Goal: Communication & Community: Answer question/provide support

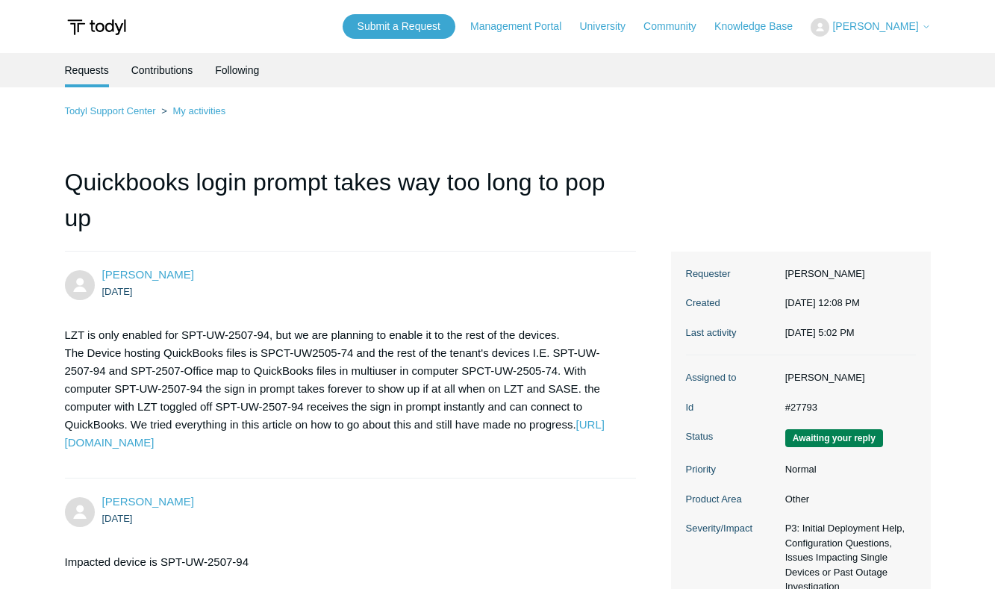
scroll to position [1298, 0]
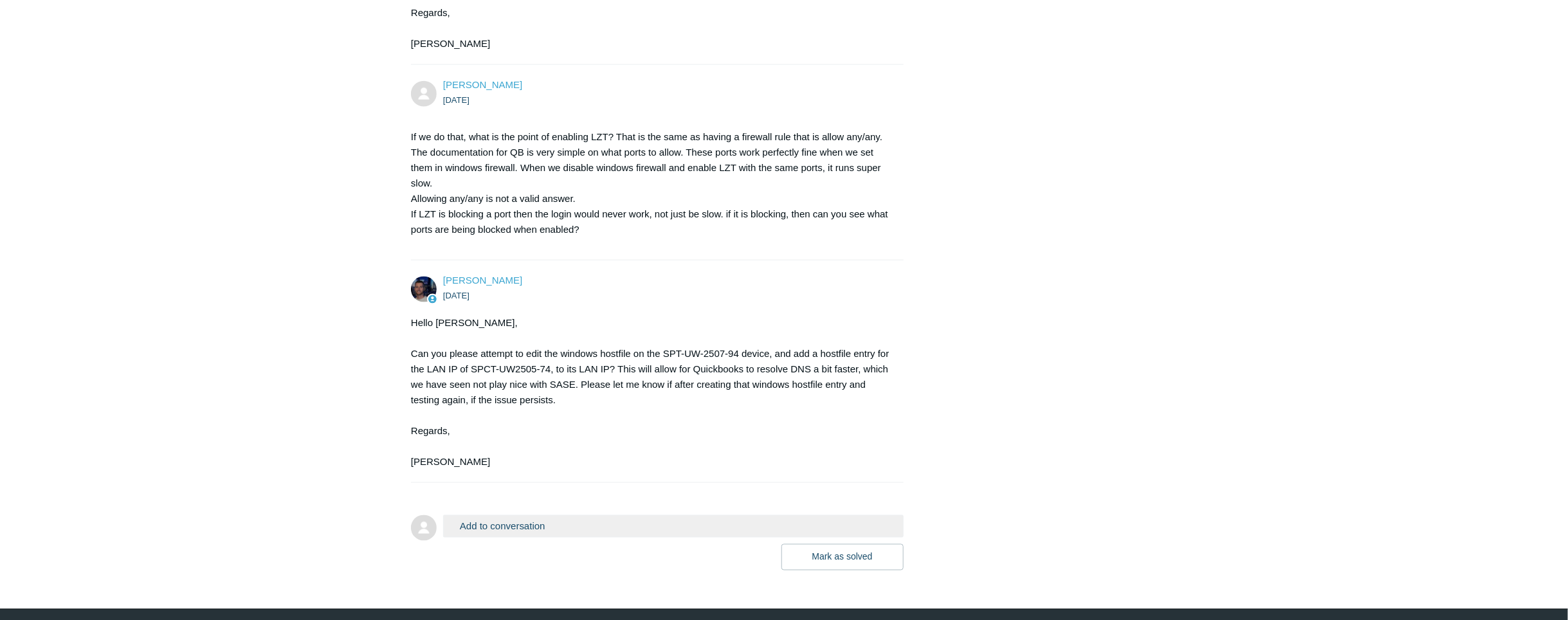
scroll to position [1007, 0]
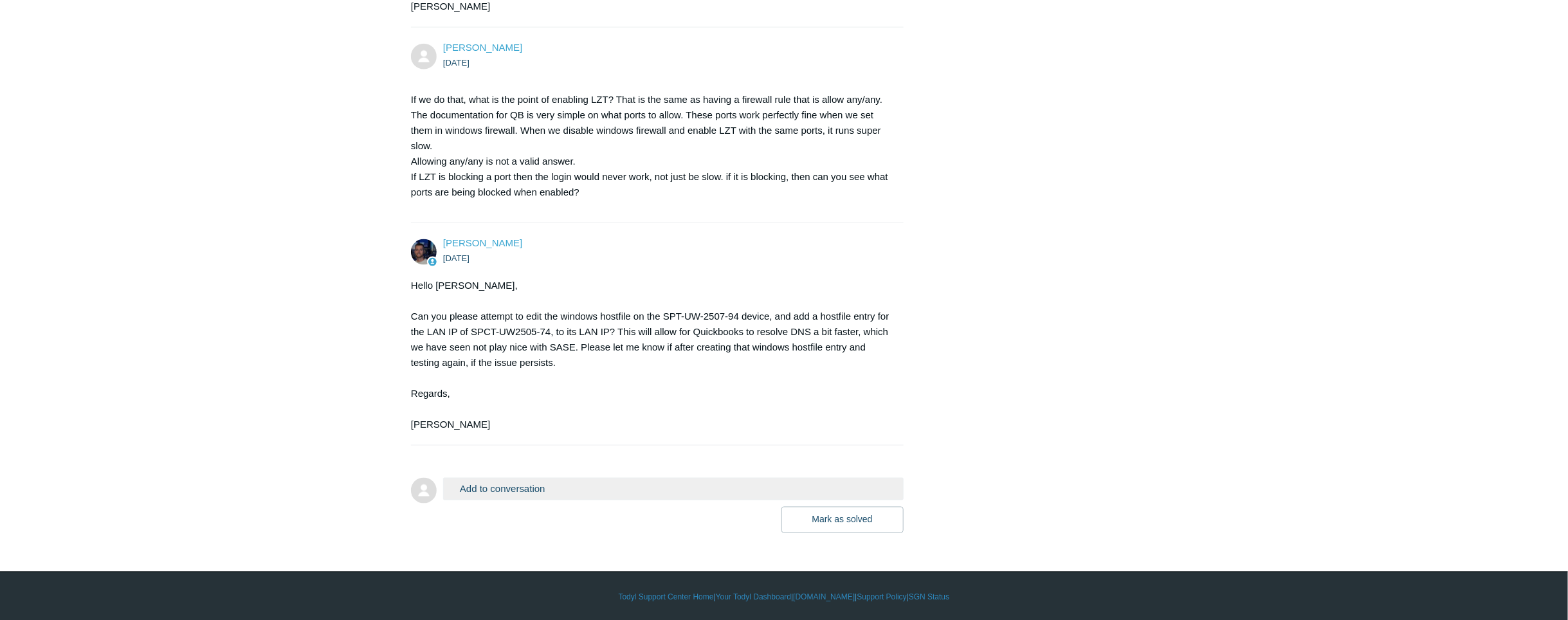
click at [582, 483] on button "Add to conversation" at bounding box center [673, 489] width 461 height 22
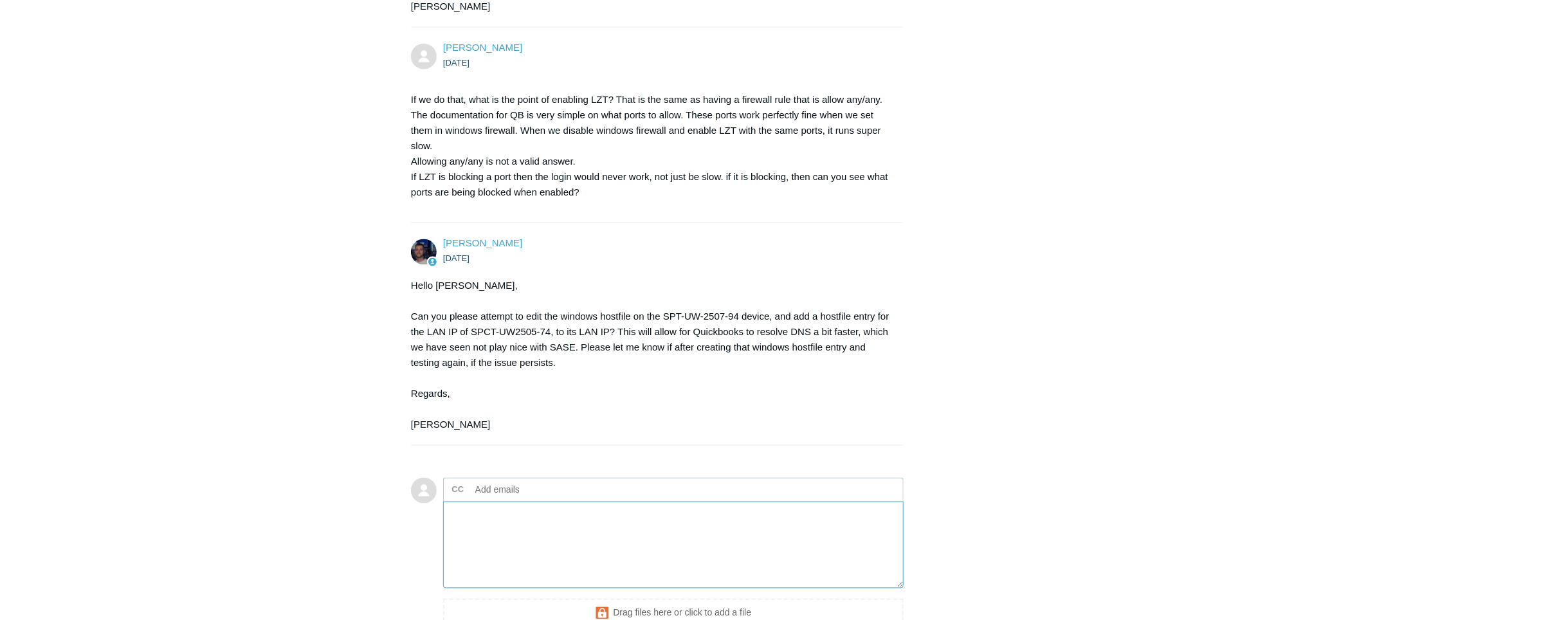
click at [526, 539] on textarea "Add your reply" at bounding box center [673, 544] width 461 height 87
click at [568, 521] on textarea "Add your reply" at bounding box center [673, 544] width 461 height 87
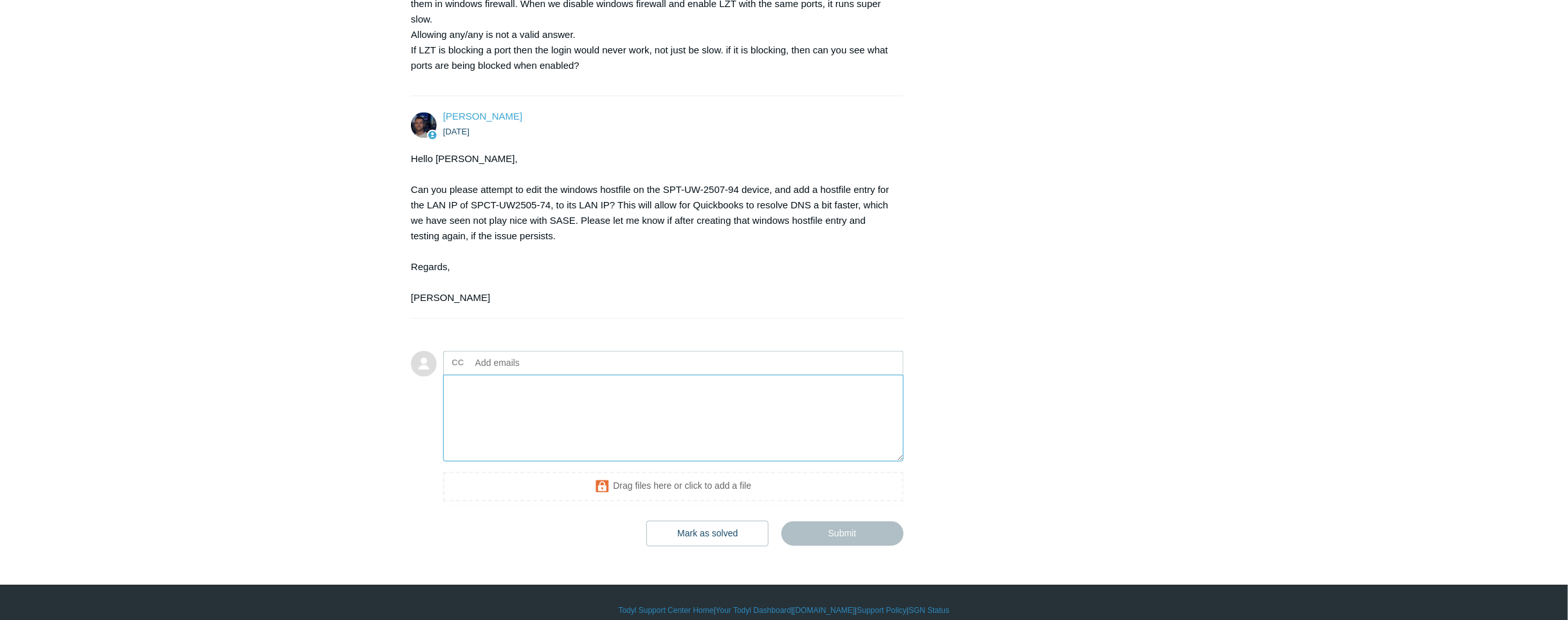
scroll to position [1147, 0]
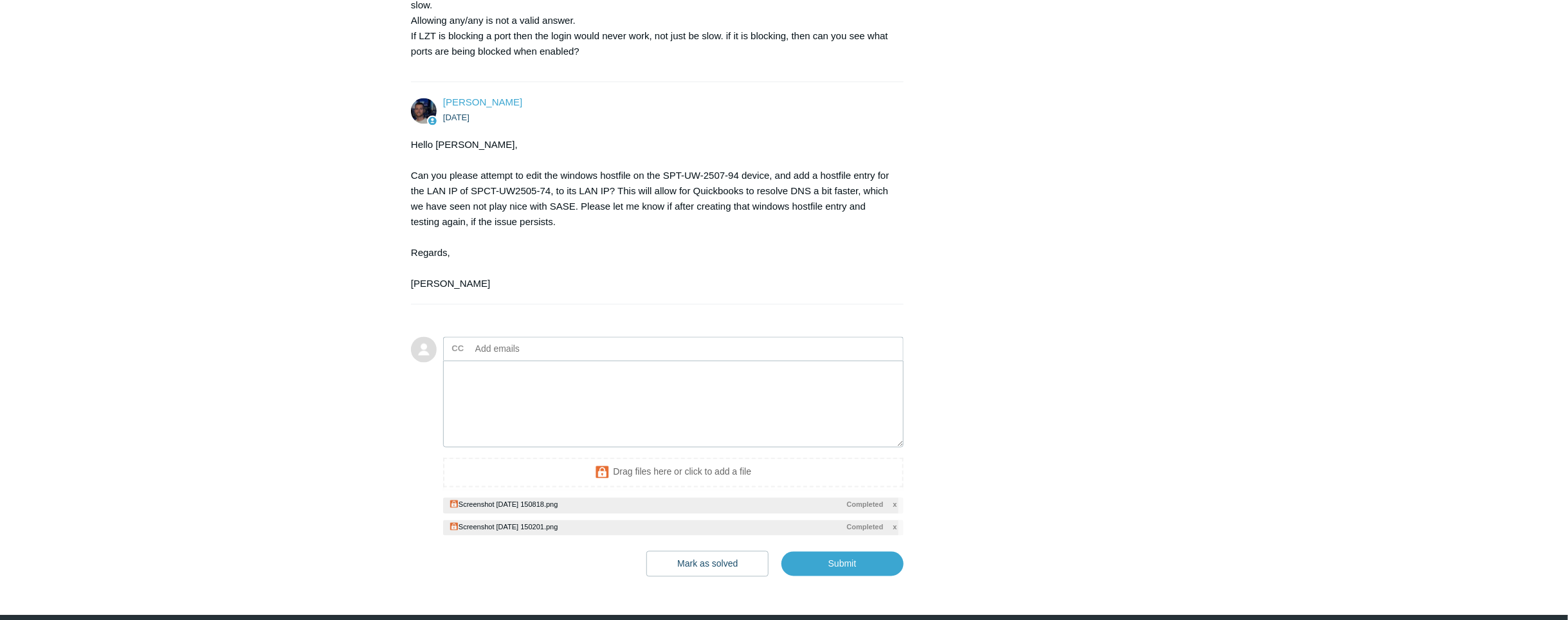
click at [896, 502] on span "x" at bounding box center [894, 505] width 3 height 11
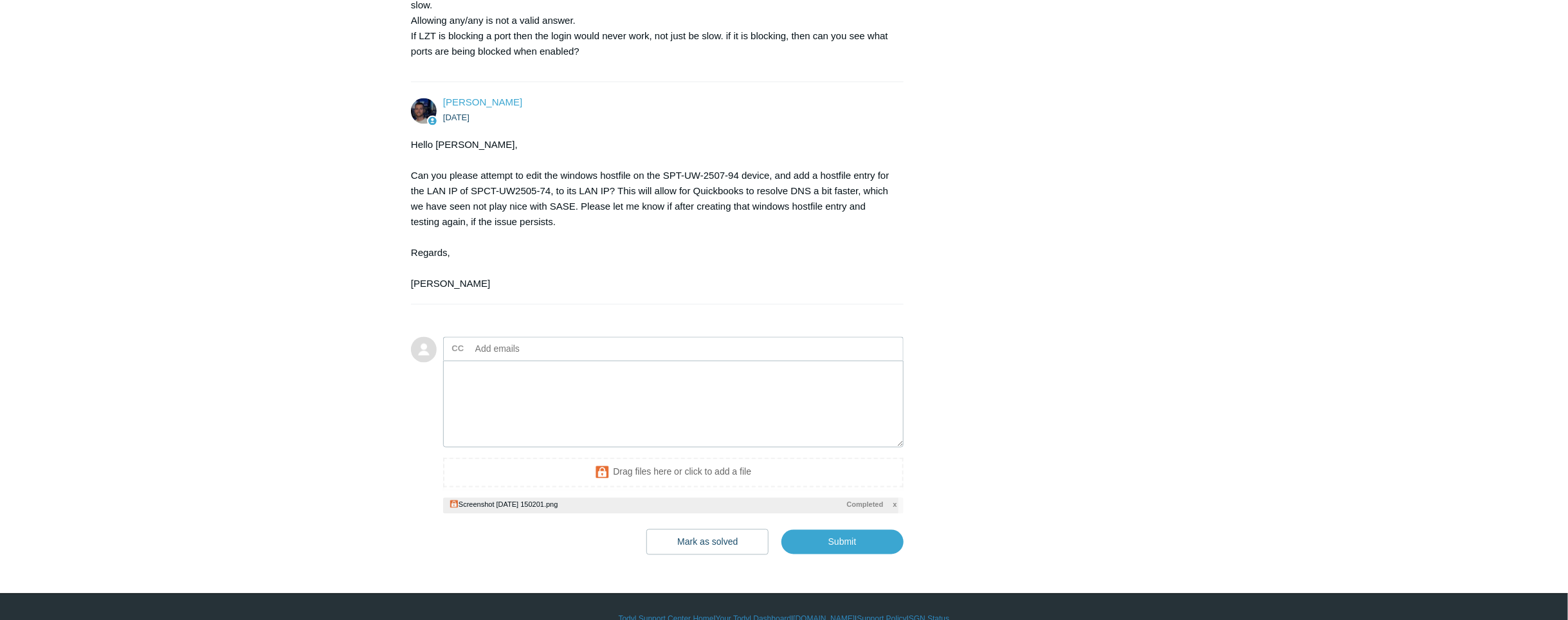
click at [895, 504] on span "x" at bounding box center [894, 505] width 3 height 11
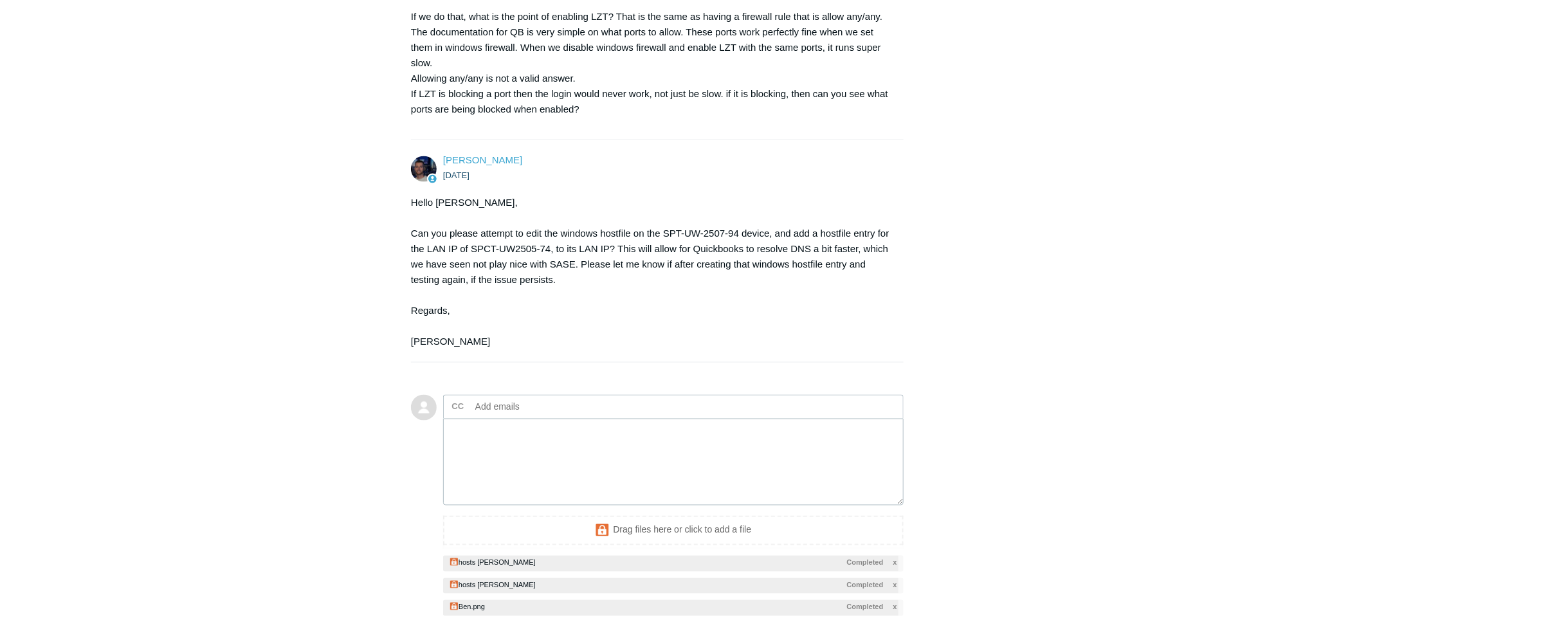
scroll to position [1081, 0]
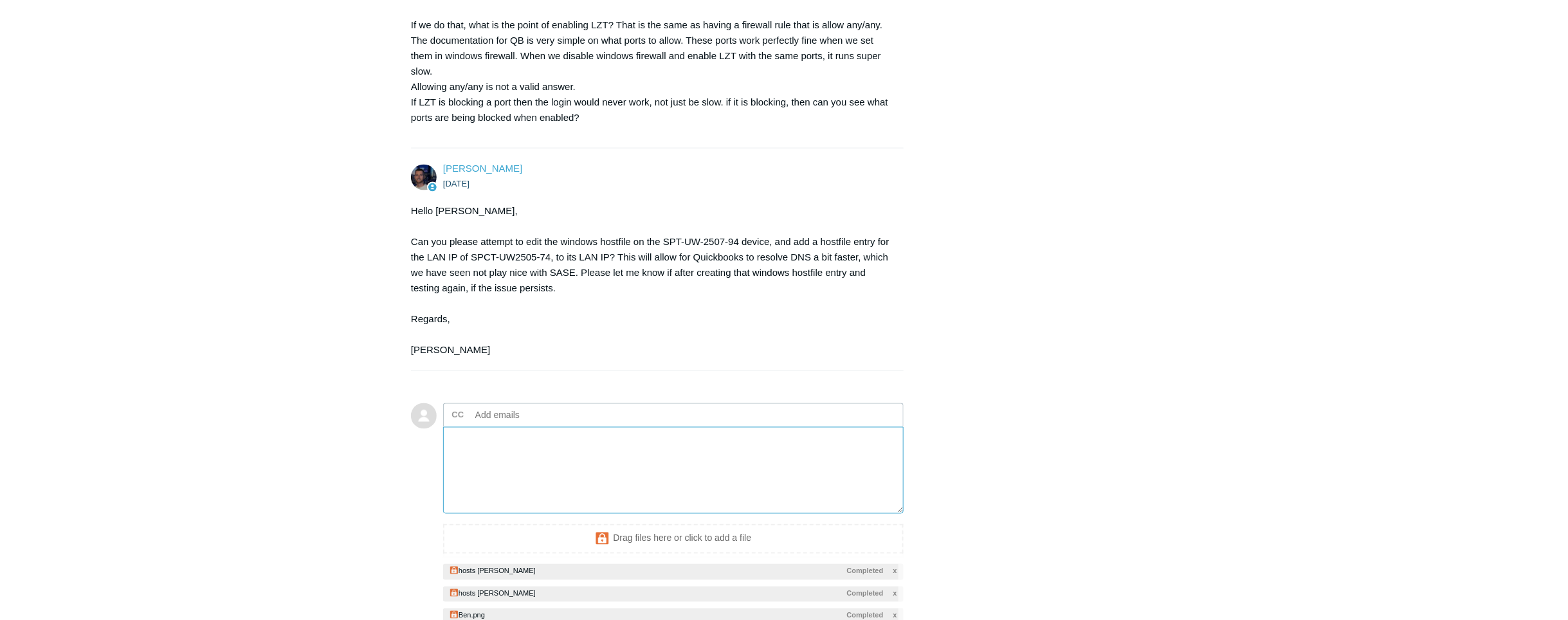
click at [608, 497] on textarea "Add your reply" at bounding box center [673, 470] width 461 height 87
click at [564, 443] on textarea "I did hat and it didn't work" at bounding box center [673, 470] width 461 height 87
drag, startPoint x: 564, startPoint y: 443, endPoint x: 532, endPoint y: 444, distance: 32.0
click at [532, 444] on textarea "I did hat and it didn't work" at bounding box center [673, 470] width 461 height 87
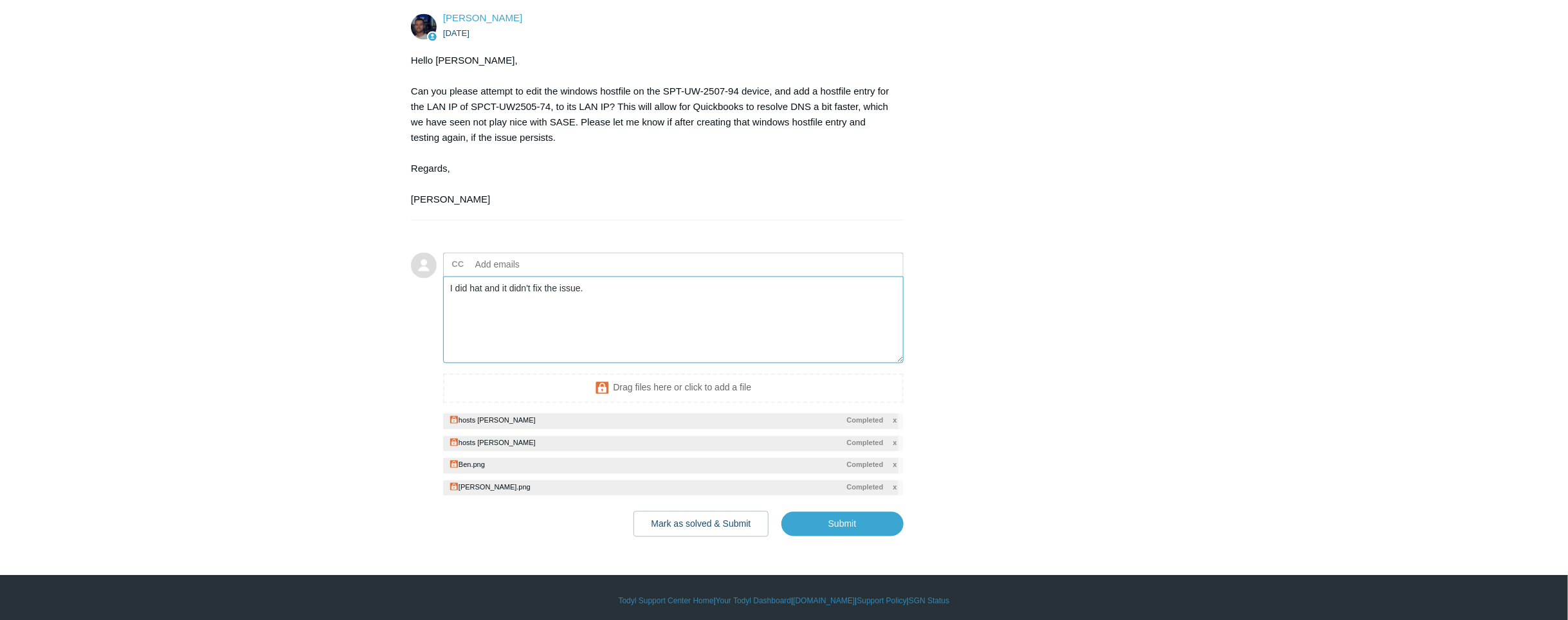
scroll to position [1237, 0]
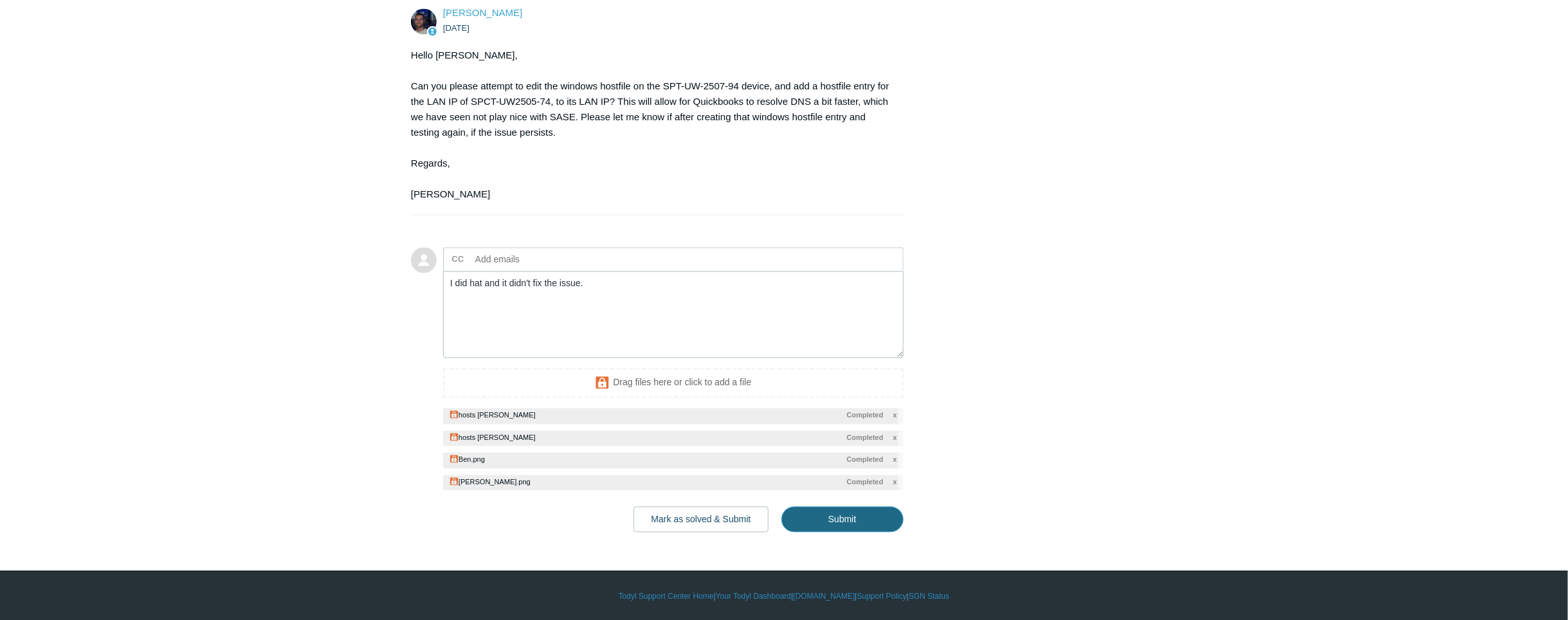
click at [844, 519] on input "Submit" at bounding box center [843, 519] width 122 height 26
type textarea "I did hat and it didn't fix the issue. This ticket includes a secure attachment…"
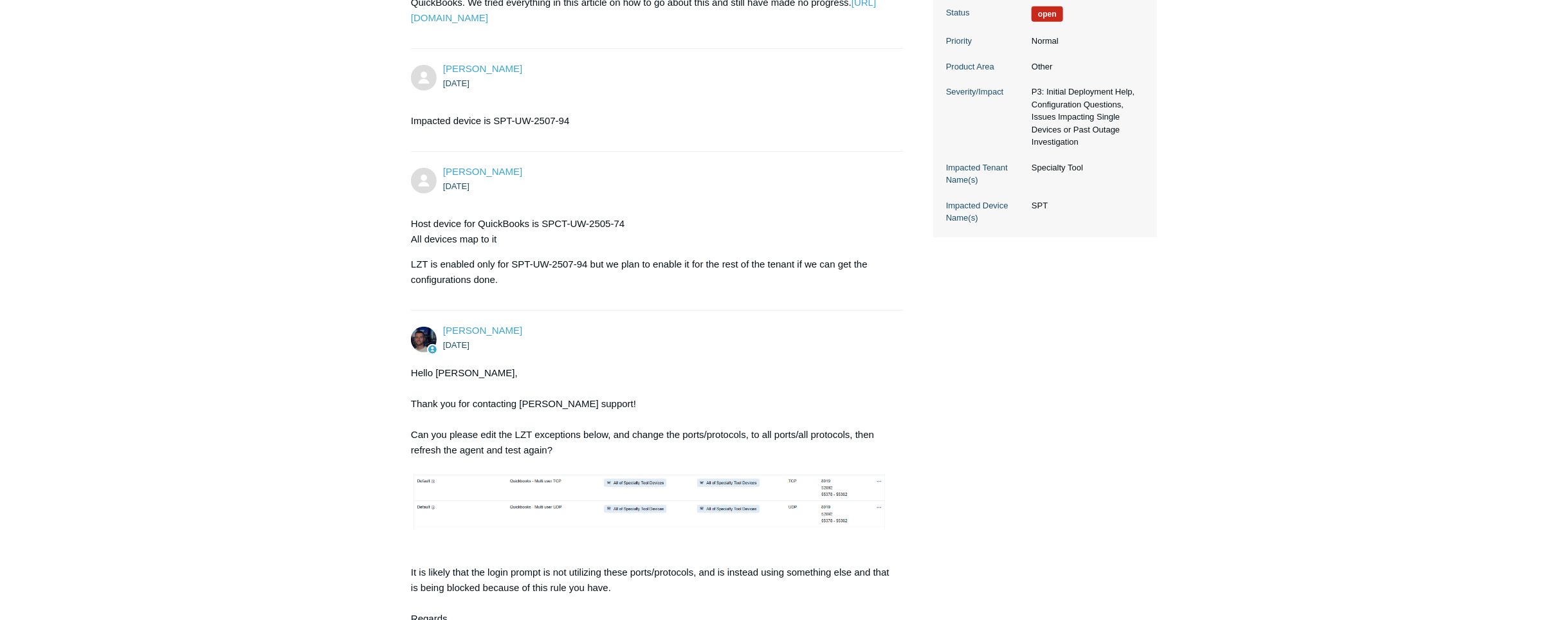
scroll to position [779, 0]
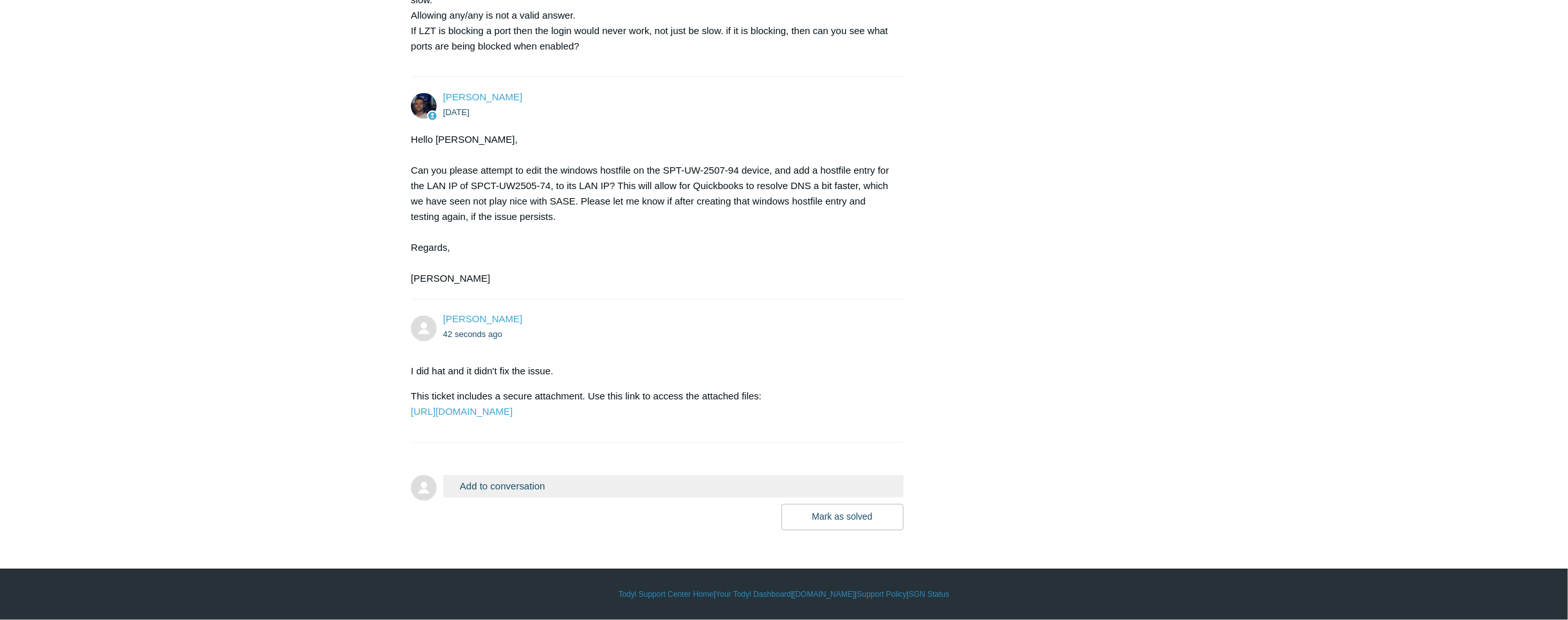
scroll to position [868, 0]
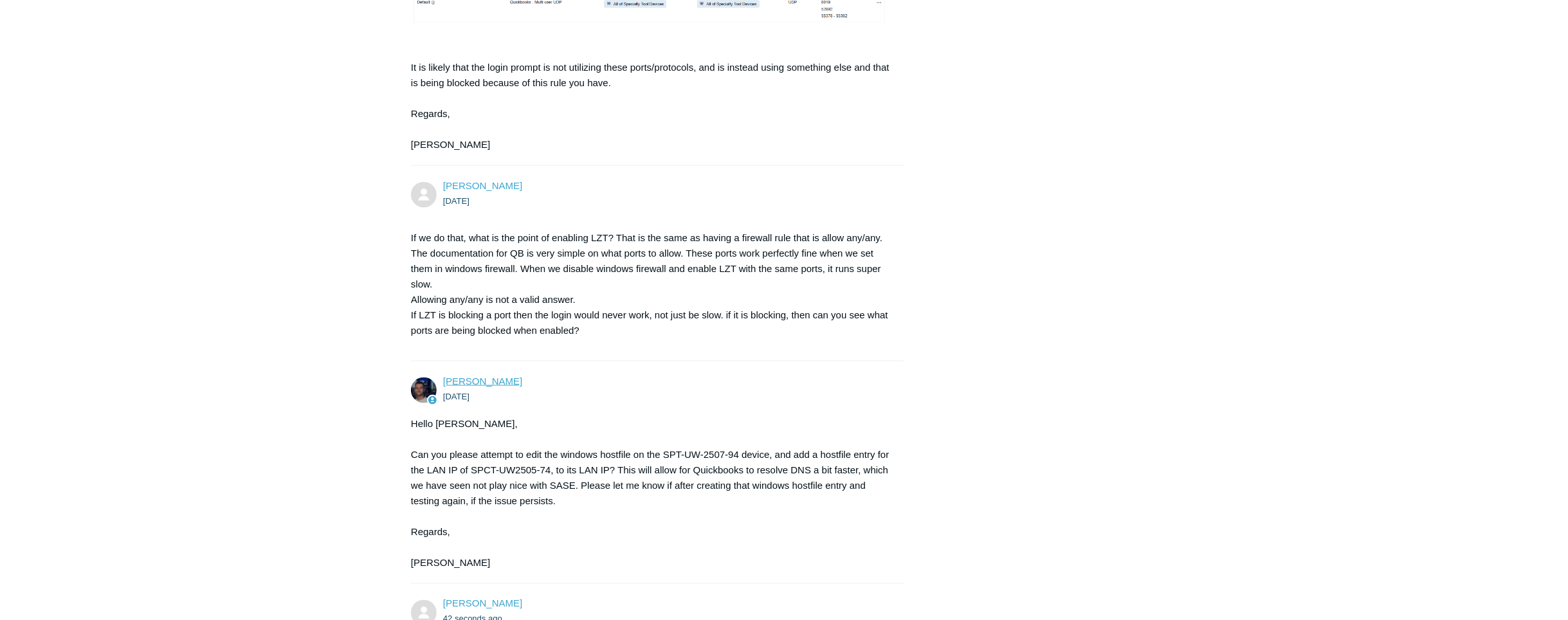
click at [448, 379] on link "[PERSON_NAME]" at bounding box center [482, 381] width 79 height 11
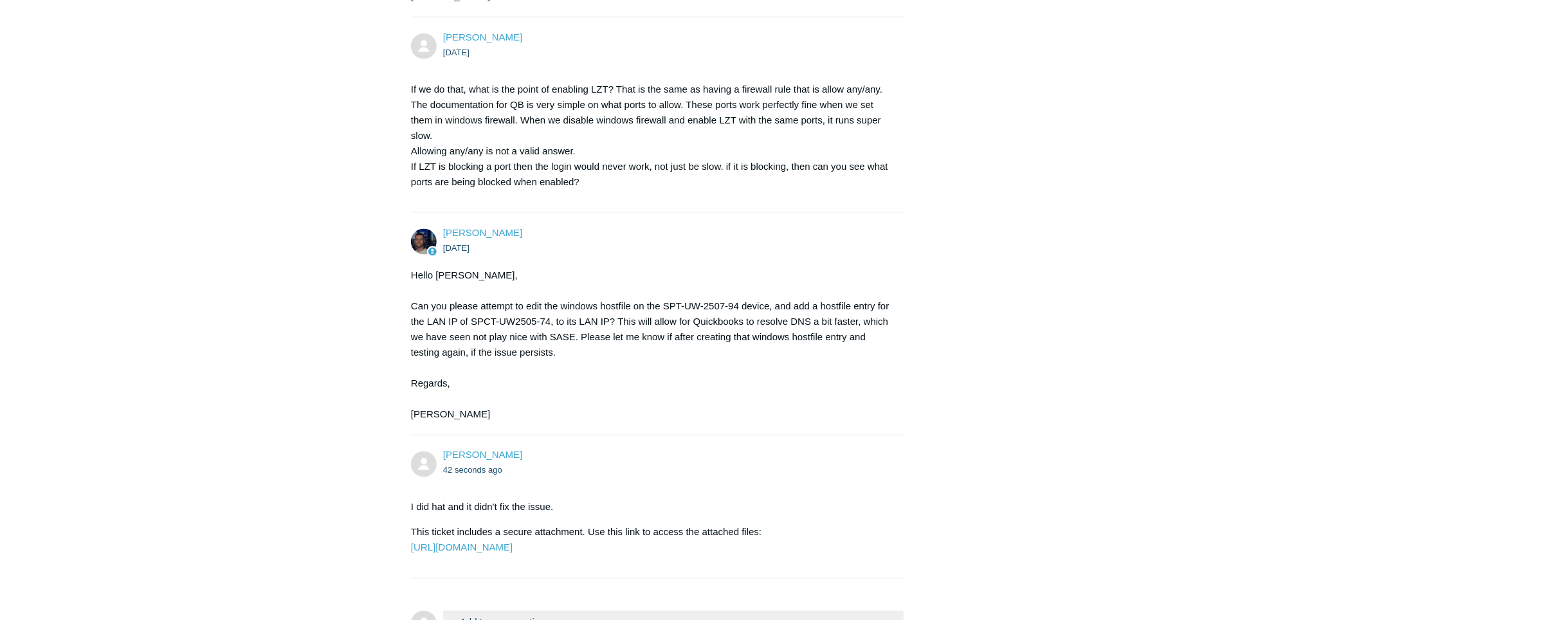
scroll to position [1180, 0]
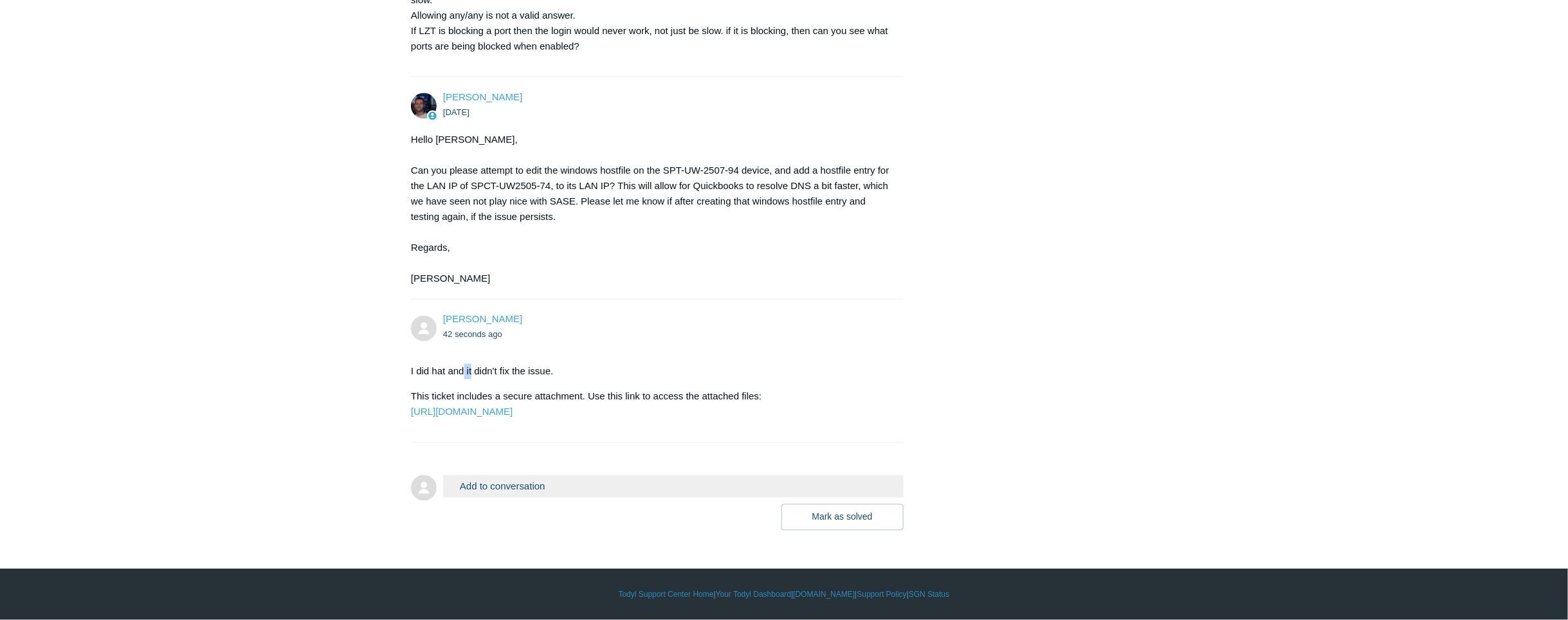
click at [471, 317] on div "Sophie Chauvin 42 seconds ago I did hat and it didn't fix the issue. This ticke…" at bounding box center [657, 371] width 493 height 117
drag, startPoint x: 471, startPoint y: 317, endPoint x: 568, endPoint y: 312, distance: 97.1
click at [568, 313] on div "Sophie Chauvin 42 seconds ago I did hat and it didn't fix the issue. This ticke…" at bounding box center [657, 371] width 493 height 117
drag, startPoint x: 568, startPoint y: 312, endPoint x: 499, endPoint y: 318, distance: 69.3
click at [499, 318] on div "Sophie Chauvin 42 seconds ago I did hat and it didn't fix the issue. This ticke…" at bounding box center [657, 371] width 493 height 117
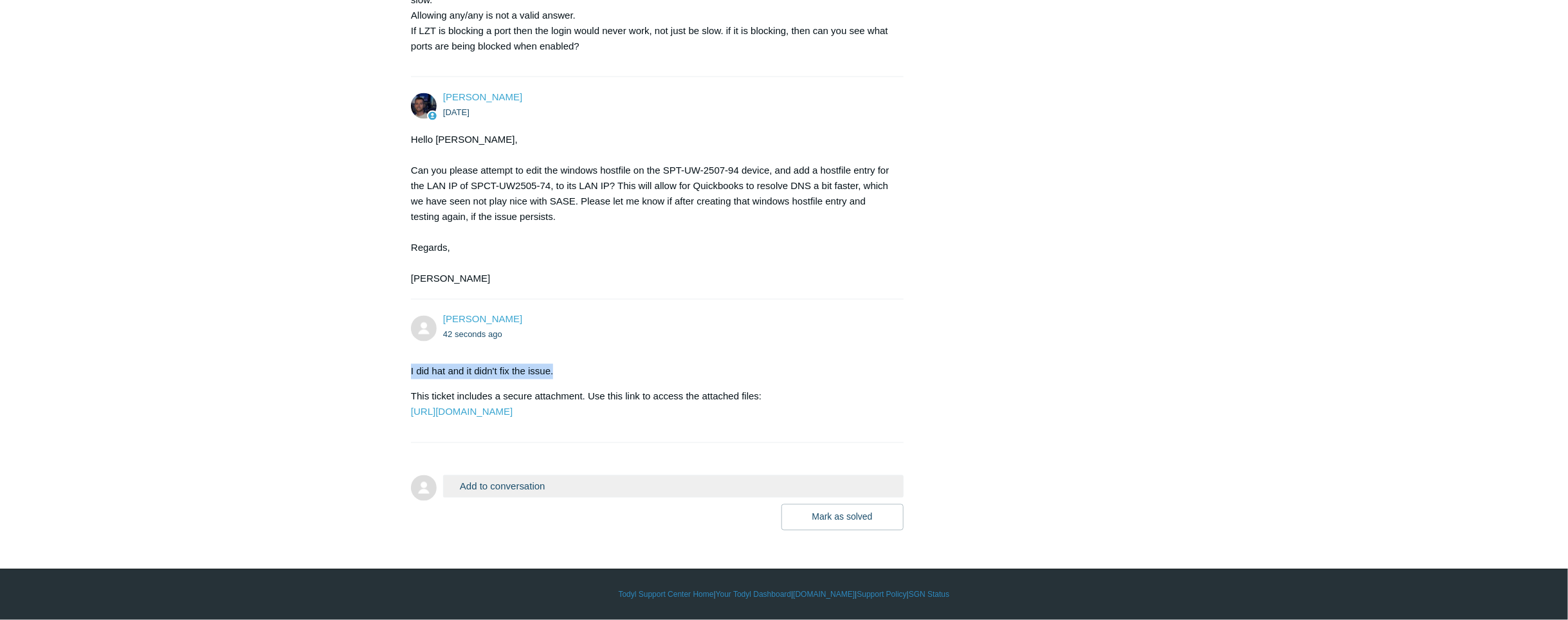
click at [512, 327] on ul "42 seconds ago" at bounding box center [667, 334] width 448 height 15
drag, startPoint x: 453, startPoint y: 301, endPoint x: 445, endPoint y: 305, distance: 8.9
click at [445, 330] on time "42 seconds ago" at bounding box center [472, 334] width 59 height 9
drag, startPoint x: 445, startPoint y: 305, endPoint x: 543, endPoint y: 313, distance: 98.3
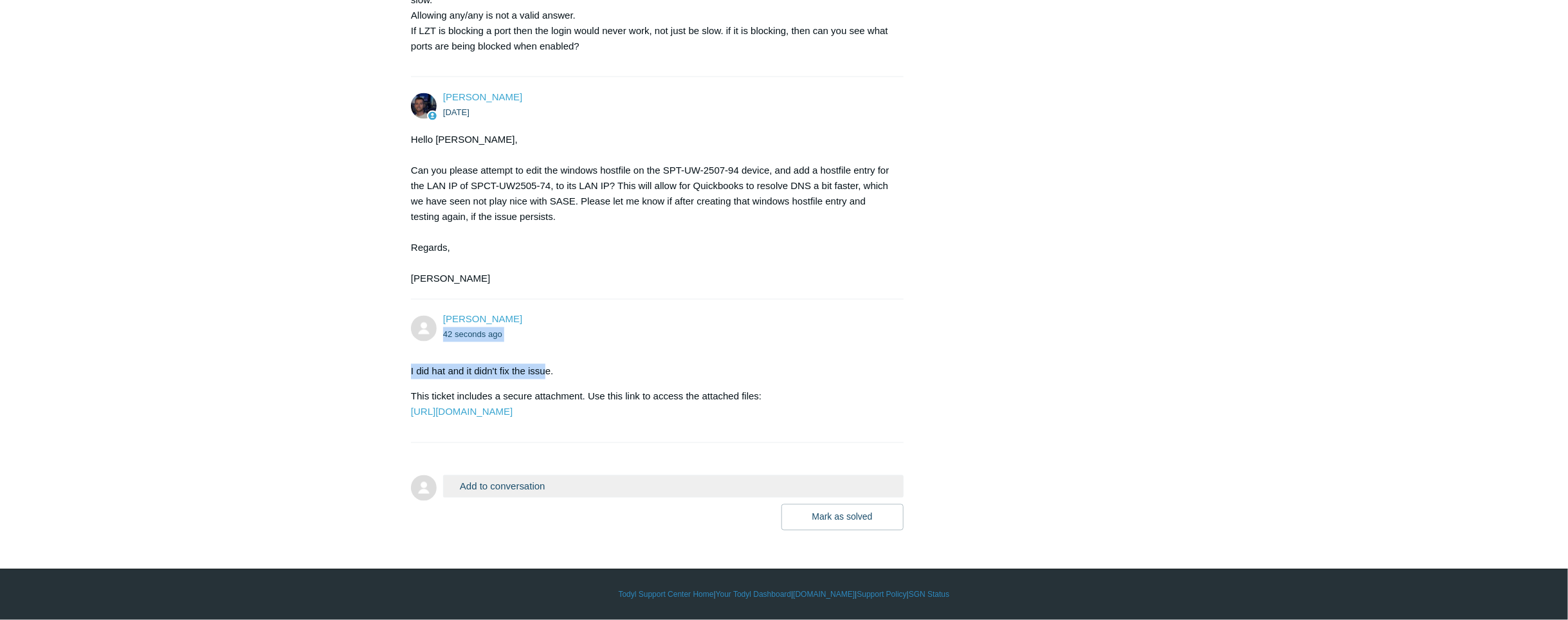
click at [543, 313] on div "Sophie Chauvin 42 seconds ago I did hat and it didn't fix the issue. This ticke…" at bounding box center [657, 371] width 493 height 117
drag, startPoint x: 543, startPoint y: 313, endPoint x: 488, endPoint y: 312, distance: 55.0
click at [486, 313] on div "Sophie Chauvin 42 seconds ago I did hat and it didn't fix the issue. This ticke…" at bounding box center [657, 371] width 493 height 117
click at [509, 327] on ul "42 seconds ago" at bounding box center [667, 334] width 448 height 15
click at [439, 313] on div "Sophie Chauvin 42 seconds ago I did hat and it didn't fix the issue. This ticke…" at bounding box center [657, 371] width 493 height 117
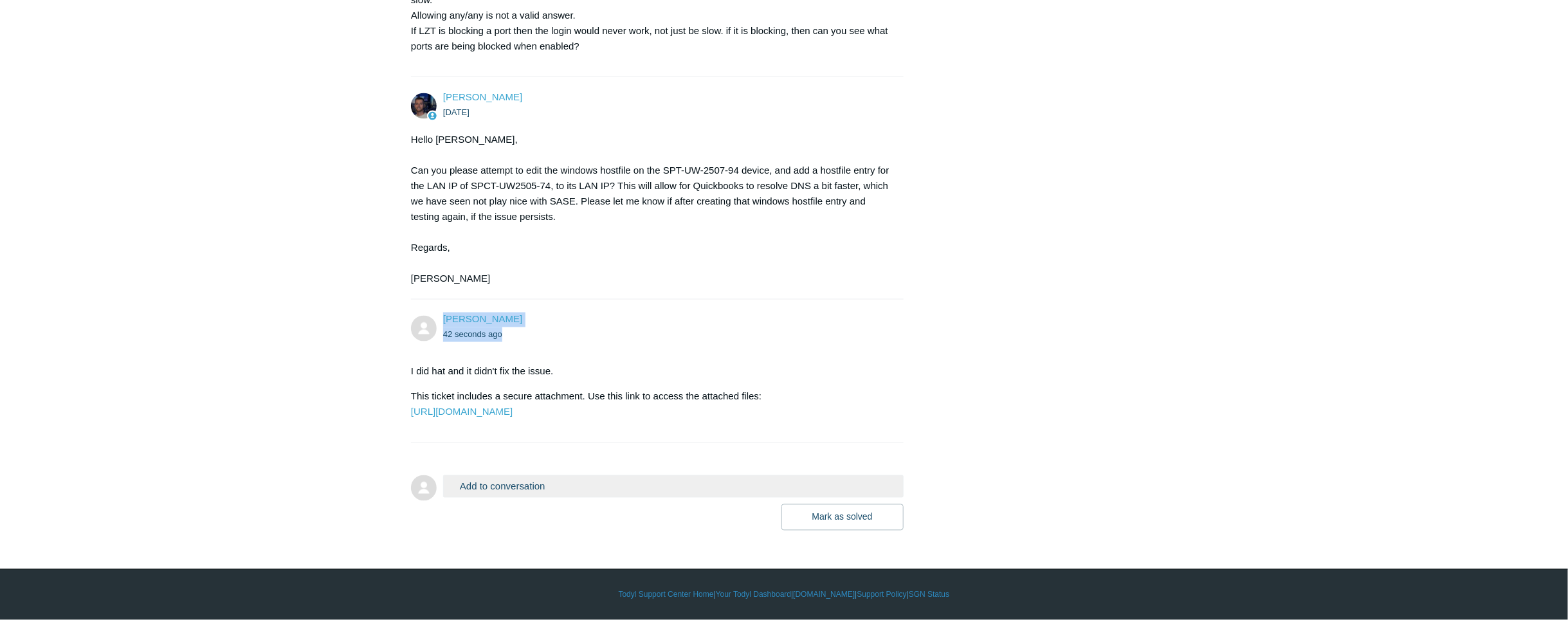
drag, startPoint x: 439, startPoint y: 305, endPoint x: 512, endPoint y: 308, distance: 73.1
click at [512, 313] on div "Sophie Chauvin 42 seconds ago" at bounding box center [650, 327] width 480 height 29
click at [512, 327] on ul "42 seconds ago" at bounding box center [667, 334] width 448 height 15
click at [507, 327] on ul "42 seconds ago" at bounding box center [667, 334] width 448 height 15
drag, startPoint x: 440, startPoint y: 294, endPoint x: 520, endPoint y: 308, distance: 81.2
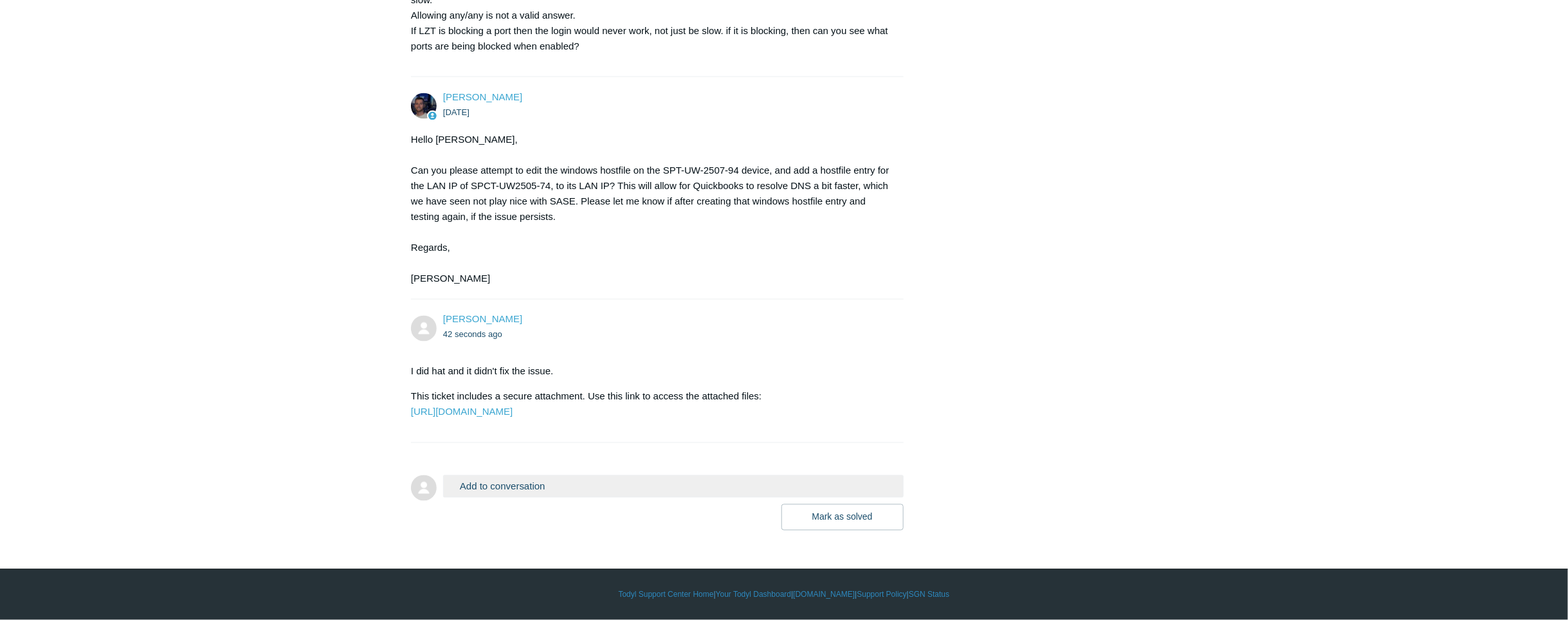
click at [520, 313] on div "Sophie Chauvin 42 seconds ago" at bounding box center [650, 327] width 480 height 29
drag, startPoint x: 520, startPoint y: 308, endPoint x: 510, endPoint y: 315, distance: 12.2
click at [510, 315] on div "Sophie Chauvin 42 seconds ago I did hat and it didn't fix the issue. This ticke…" at bounding box center [657, 371] width 493 height 117
drag, startPoint x: 503, startPoint y: 304, endPoint x: 438, endPoint y: 288, distance: 66.9
click at [438, 313] on div "Sophie Chauvin 42 seconds ago" at bounding box center [650, 327] width 480 height 29
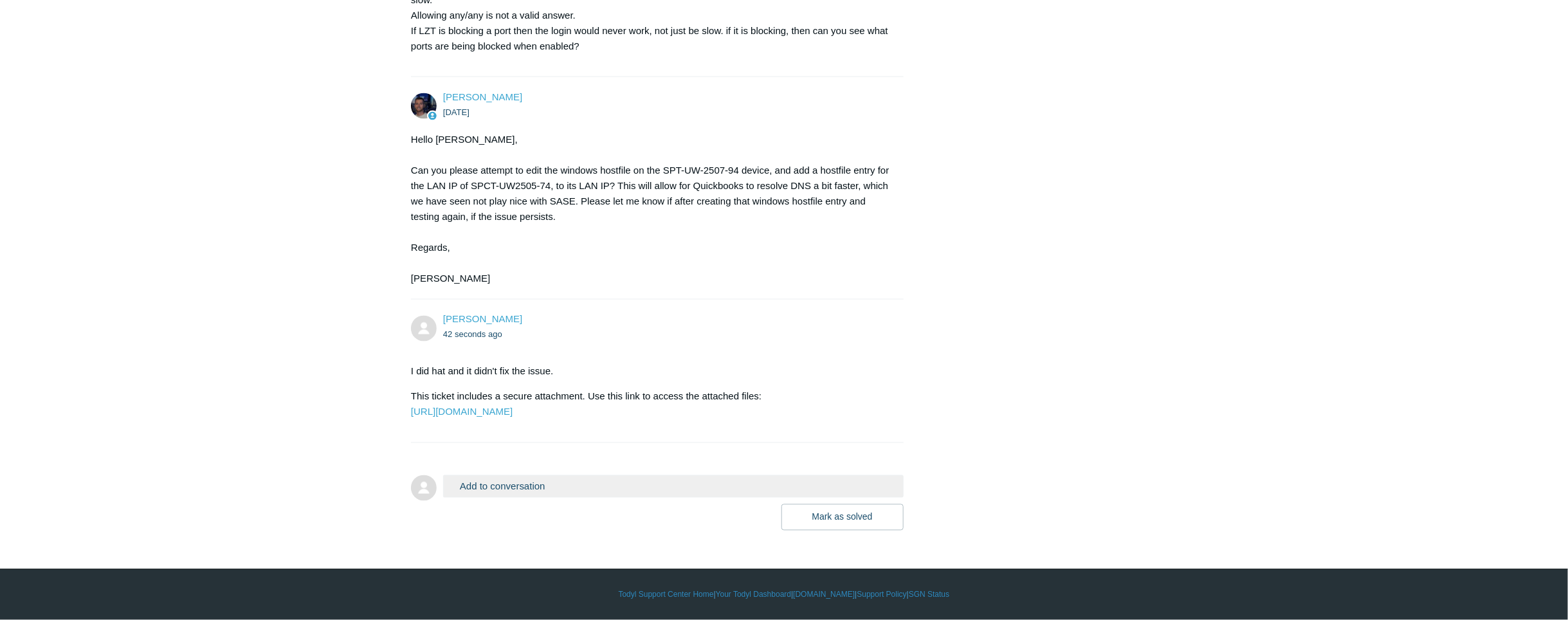
click at [588, 364] on p "I did hat and it didn't fix the issue." at bounding box center [650, 372] width 480 height 16
drag, startPoint x: 408, startPoint y: 343, endPoint x: 778, endPoint y: 371, distance: 371.1
drag, startPoint x: 644, startPoint y: 437, endPoint x: 415, endPoint y: 298, distance: 267.9
click at [415, 300] on li "Sophie Chauvin 42 seconds ago I did hat and it didn't fix the issue. This ticke…" at bounding box center [657, 371] width 493 height 144
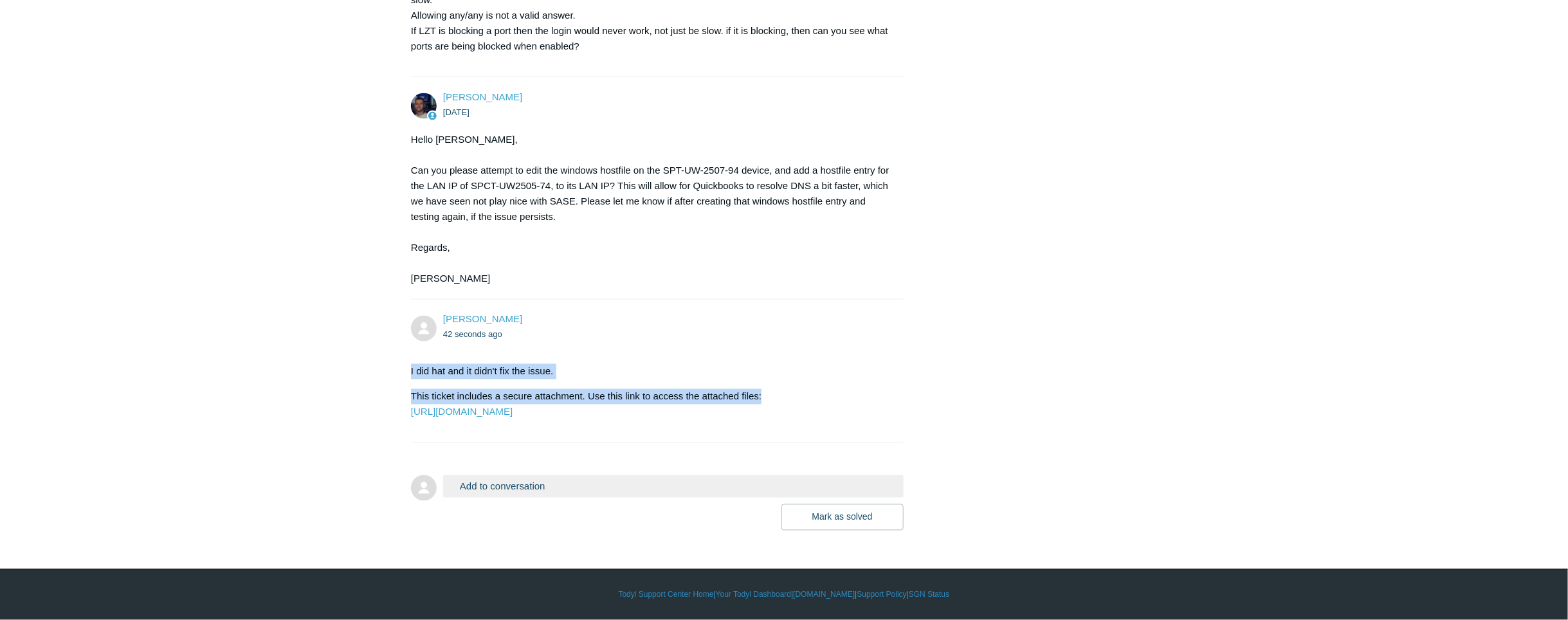
click at [590, 324] on div "Sophie Chauvin 42 seconds ago I did hat and it didn't fix the issue. This ticke…" at bounding box center [657, 371] width 493 height 117
click at [646, 364] on p "I did hat and it didn't fix the issue." at bounding box center [650, 372] width 480 height 16
drag, startPoint x: 434, startPoint y: 286, endPoint x: 569, endPoint y: 365, distance: 156.4
click at [569, 364] on div "Sophie Chauvin 42 seconds ago I did hat and it didn't fix the issue. This ticke…" at bounding box center [657, 371] width 493 height 117
click at [783, 211] on div "Hello Sophie, Can you please attempt to edit the windows hostfile on the SPT-UW…" at bounding box center [650, 208] width 480 height 154
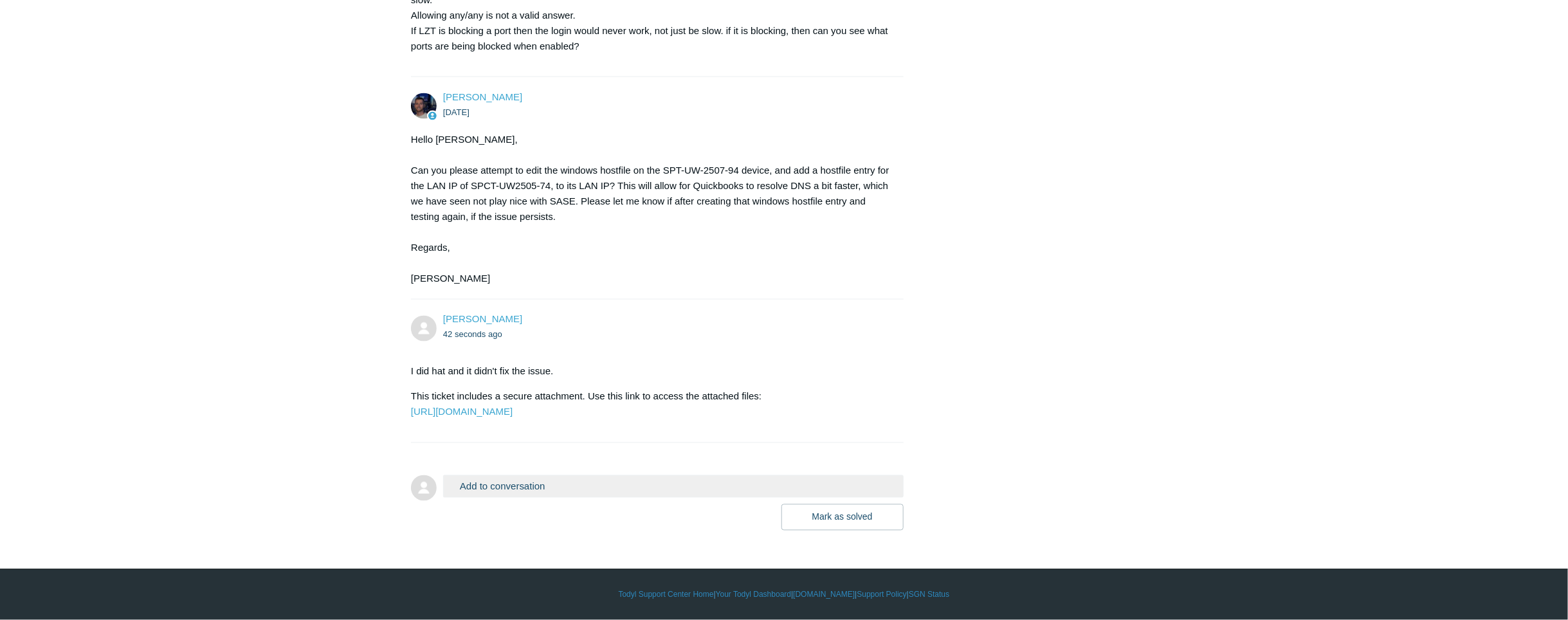
click at [428, 313] on div "Sophie Chauvin 42 seconds ago" at bounding box center [650, 327] width 480 height 29
drag, startPoint x: 432, startPoint y: 279, endPoint x: 883, endPoint y: 432, distance: 476.2
click at [884, 432] on li "Sophie Chauvin 42 seconds ago I did hat and it didn't fix the issue. This ticke…" at bounding box center [657, 371] width 493 height 144
click at [633, 412] on p "This ticket includes a secure attachment. Use this link to access the attached …" at bounding box center [650, 405] width 480 height 31
click at [513, 354] on section "I did hat and it didn't fix the issue. This ticket includes a secure attachment…" at bounding box center [650, 391] width 480 height 75
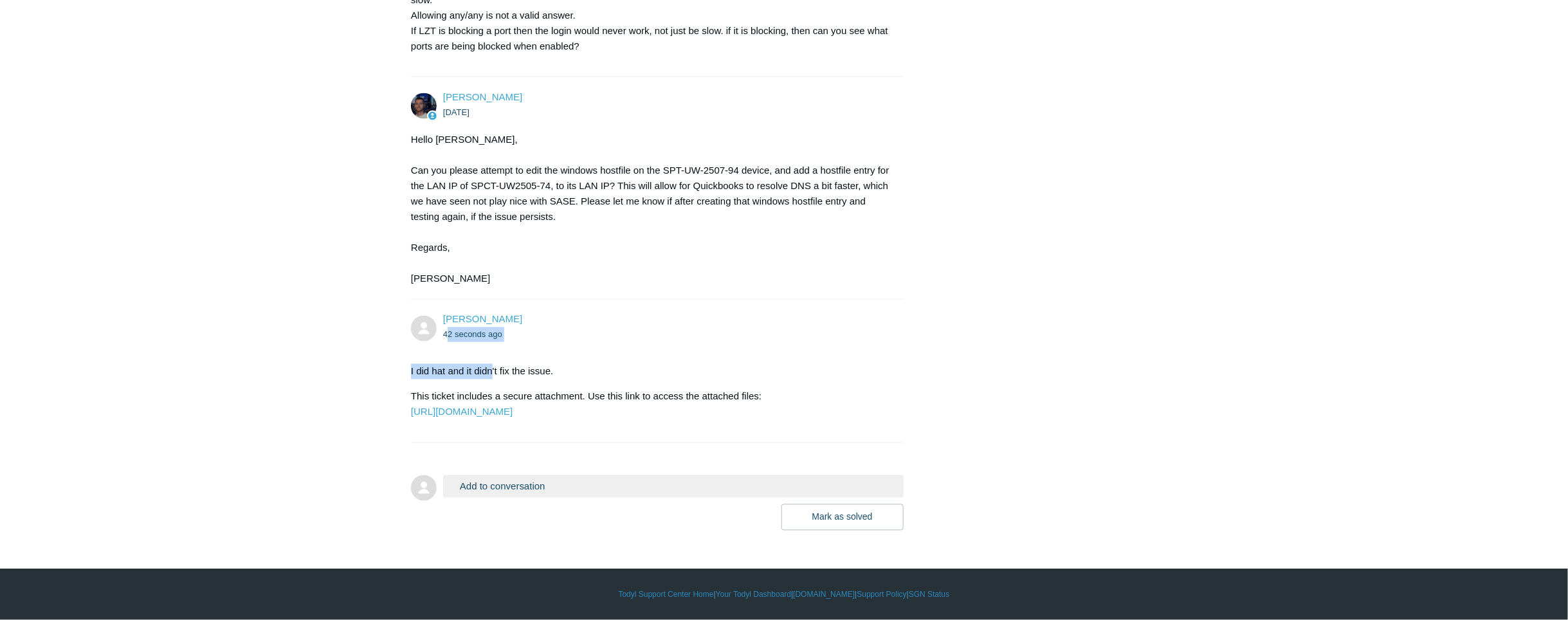
drag, startPoint x: 450, startPoint y: 308, endPoint x: 495, endPoint y: 312, distance: 45.2
click at [495, 313] on div "Sophie Chauvin 42 seconds ago I did hat and it didn't fix the issue. This ticke…" at bounding box center [657, 371] width 493 height 117
drag, startPoint x: 495, startPoint y: 312, endPoint x: 580, endPoint y: 336, distance: 88.3
click at [580, 364] on p "I did hat and it didn't fix the issue." at bounding box center [650, 372] width 480 height 16
drag, startPoint x: 439, startPoint y: 286, endPoint x: 749, endPoint y: 427, distance: 340.6
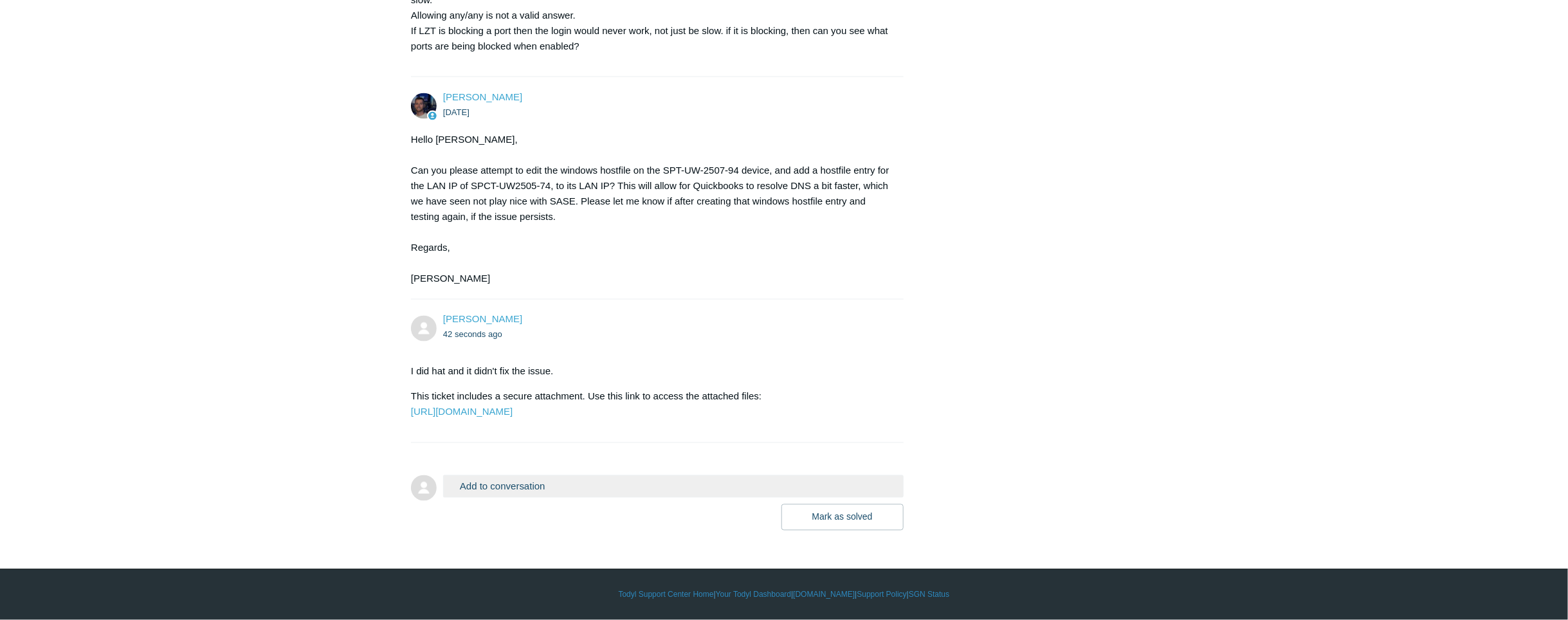
click at [749, 427] on div "Sophie Chauvin 42 seconds ago I did hat and it didn't fix the issue. This ticke…" at bounding box center [657, 371] width 493 height 117
drag, startPoint x: 749, startPoint y: 427, endPoint x: 614, endPoint y: 425, distance: 135.0
click at [614, 425] on section "I did hat and it didn't fix the issue. This ticket includes a secure attachment…" at bounding box center [650, 391] width 480 height 75
click at [587, 420] on p "This ticket includes a secure attachment. Use this link to access the attached …" at bounding box center [650, 405] width 480 height 31
drag, startPoint x: 408, startPoint y: 341, endPoint x: 629, endPoint y: 427, distance: 237.1
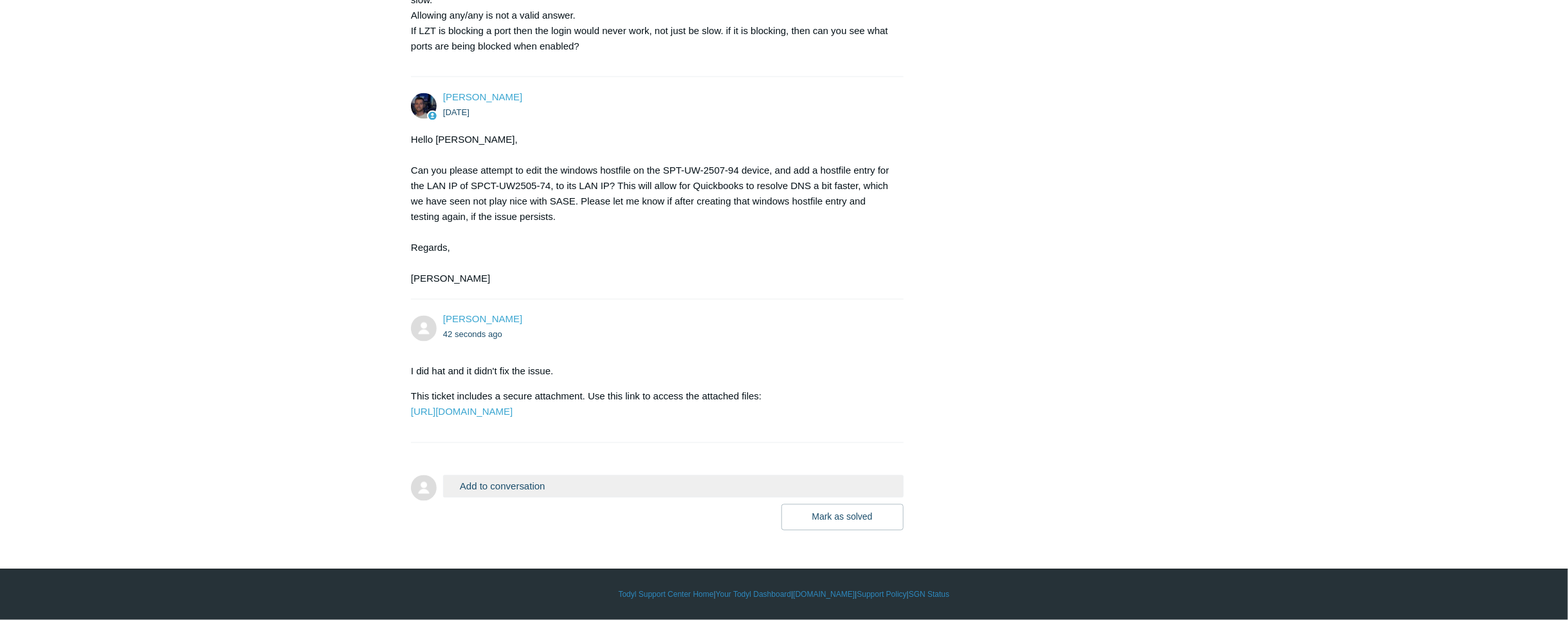
drag, startPoint x: 629, startPoint y: 427, endPoint x: 586, endPoint y: 423, distance: 43.2
click at [586, 423] on section "I did hat and it didn't fix the issue. This ticket includes a secure attachment…" at bounding box center [650, 391] width 480 height 75
drag, startPoint x: 407, startPoint y: 338, endPoint x: 666, endPoint y: 423, distance: 272.6
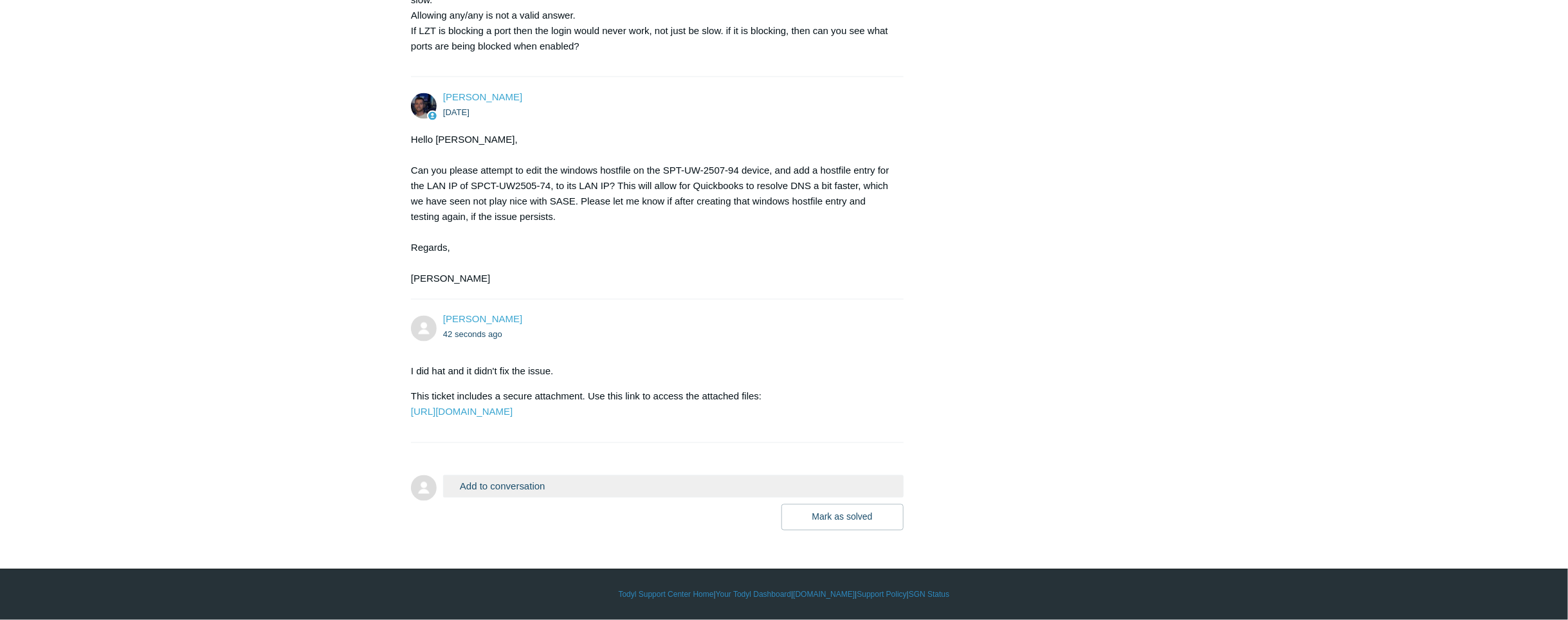
drag, startPoint x: 666, startPoint y: 423, endPoint x: 606, endPoint y: 431, distance: 60.5
click at [606, 431] on li "Sophie Chauvin 42 seconds ago I did hat and it didn't fix the issue. This ticke…" at bounding box center [657, 371] width 493 height 144
click at [606, 429] on section "I did hat and it didn't fix the issue. This ticket includes a secure attachment…" at bounding box center [650, 391] width 480 height 75
drag, startPoint x: 410, startPoint y: 338, endPoint x: 664, endPoint y: 443, distance: 274.8
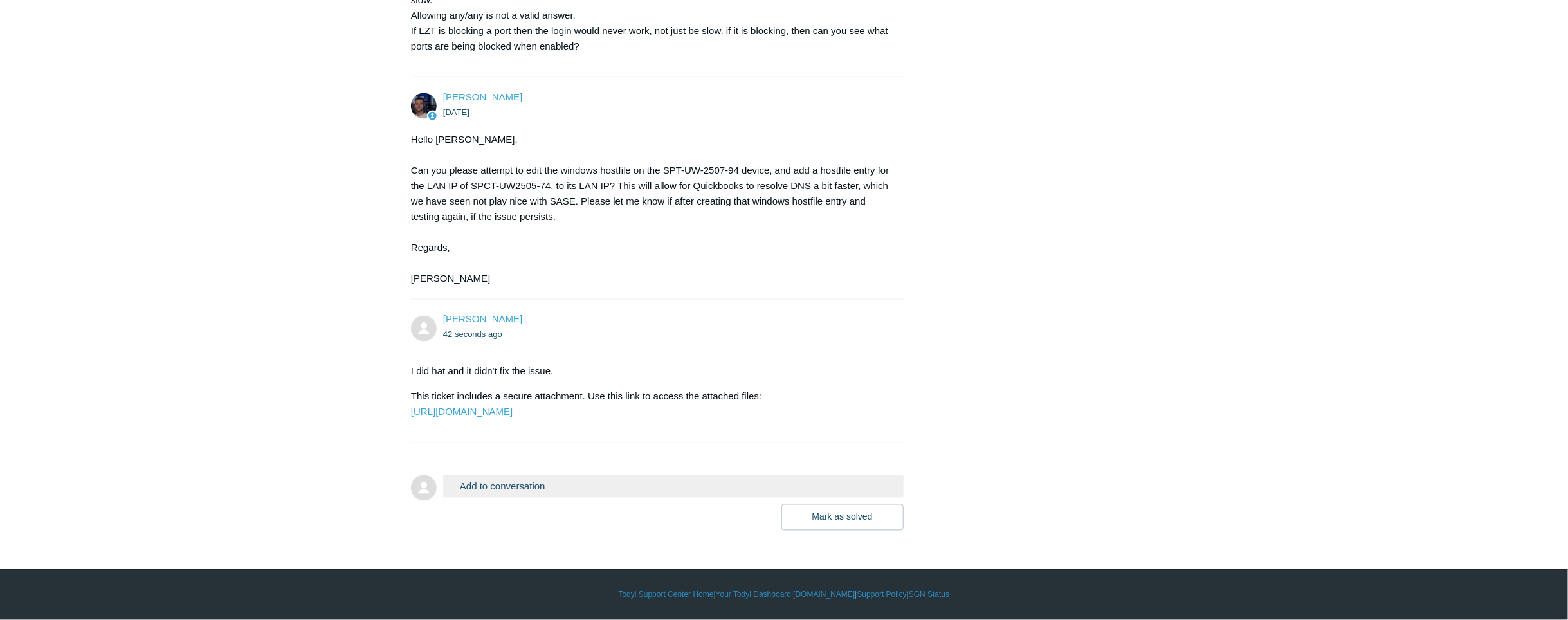
drag, startPoint x: 664, startPoint y: 443, endPoint x: 588, endPoint y: 428, distance: 77.5
click at [588, 428] on section "I did hat and it didn't fix the issue. This ticket includes a secure attachment…" at bounding box center [650, 391] width 480 height 75
click at [588, 415] on p "This ticket includes a secure attachment. Use this link to access the attached …" at bounding box center [650, 405] width 480 height 31
click at [513, 415] on link "[URL][DOMAIN_NAME]" at bounding box center [462, 412] width 102 height 11
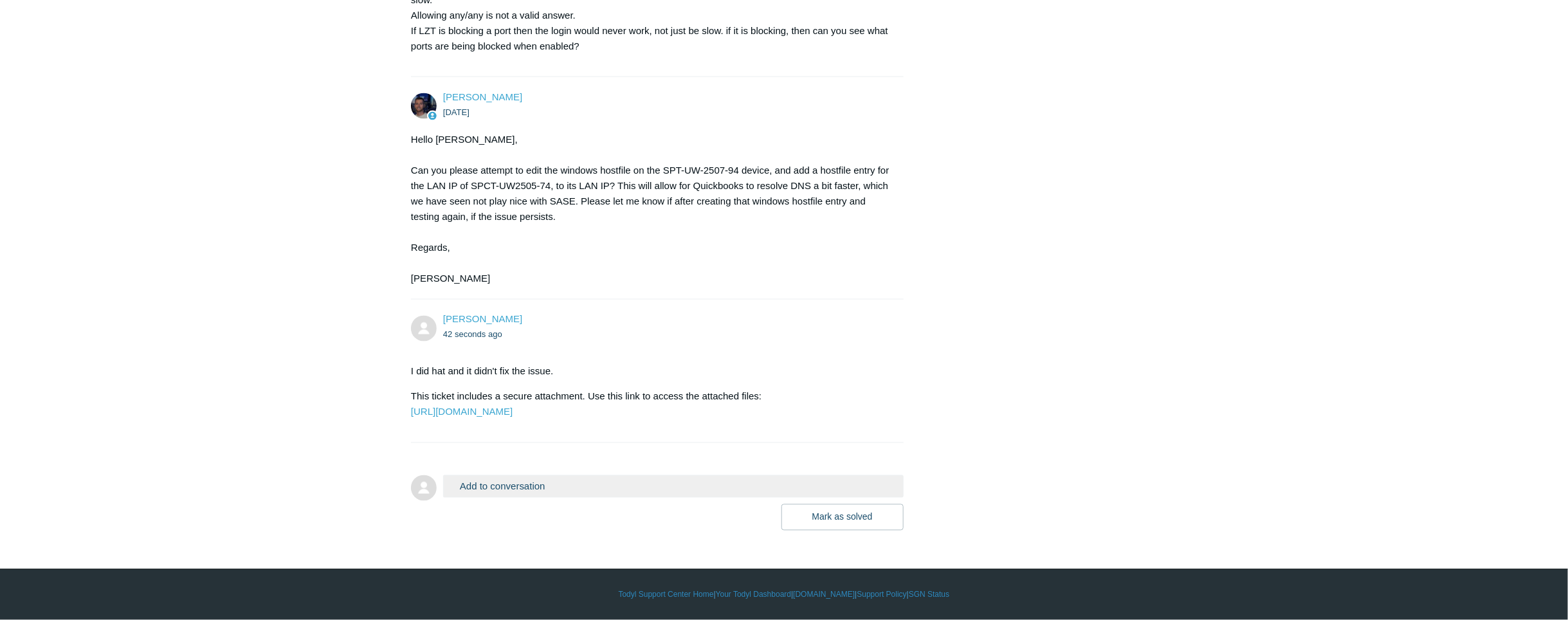
drag, startPoint x: 410, startPoint y: 341, endPoint x: 670, endPoint y: 431, distance: 275.1
click at [670, 430] on section "I did hat and it didn't fix the issue. This ticket includes a secure attachment…" at bounding box center [650, 391] width 480 height 75
drag, startPoint x: 670, startPoint y: 431, endPoint x: 606, endPoint y: 434, distance: 64.1
click at [606, 434] on li "Sophie Chauvin 42 seconds ago I did hat and it didn't fix the issue. This ticke…" at bounding box center [657, 371] width 493 height 144
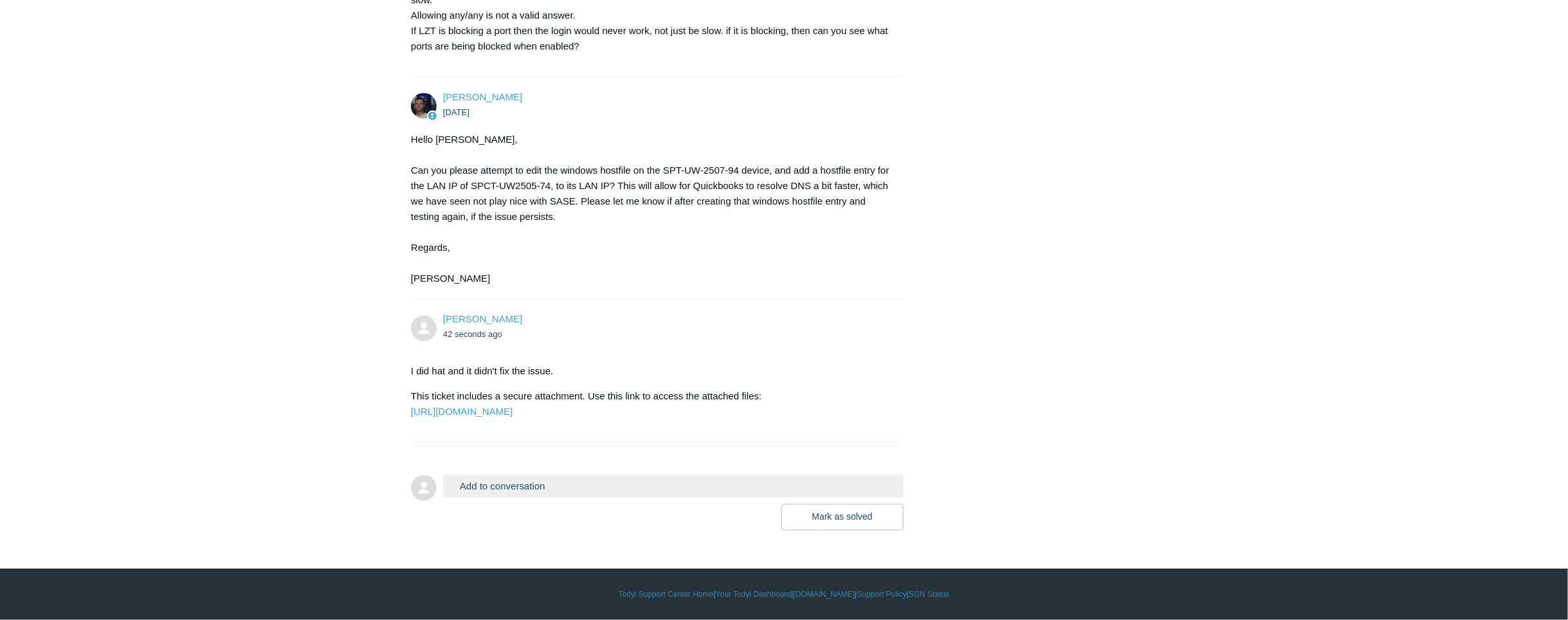
click at [557, 430] on section "I did hat and it didn't fix the issue. This ticket includes a secure attachment…" at bounding box center [650, 391] width 480 height 75
click at [446, 438] on li "Sophie Chauvin 42 seconds ago I did hat and it didn't fix the issue. This ticke…" at bounding box center [657, 371] width 493 height 144
drag, startPoint x: 409, startPoint y: 344, endPoint x: 630, endPoint y: 428, distance: 236.4
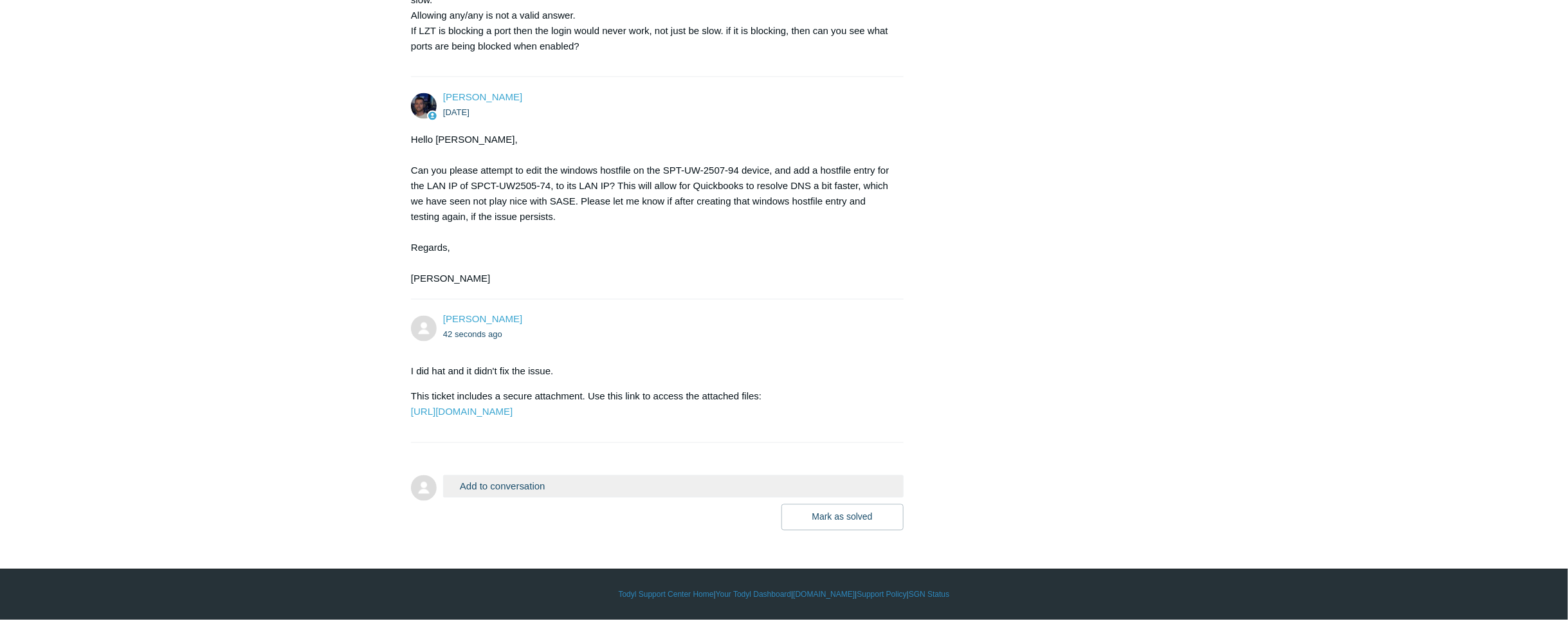
click at [606, 418] on p "This ticket includes a secure attachment. Use this link to access the attached …" at bounding box center [650, 405] width 480 height 31
drag, startPoint x: 405, startPoint y: 339, endPoint x: 653, endPoint y: 428, distance: 263.5
drag, startPoint x: 653, startPoint y: 428, endPoint x: 606, endPoint y: 427, distance: 47.0
click at [606, 427] on section "I did hat and it didn't fix the issue. This ticket includes a secure attachment…" at bounding box center [650, 391] width 480 height 75
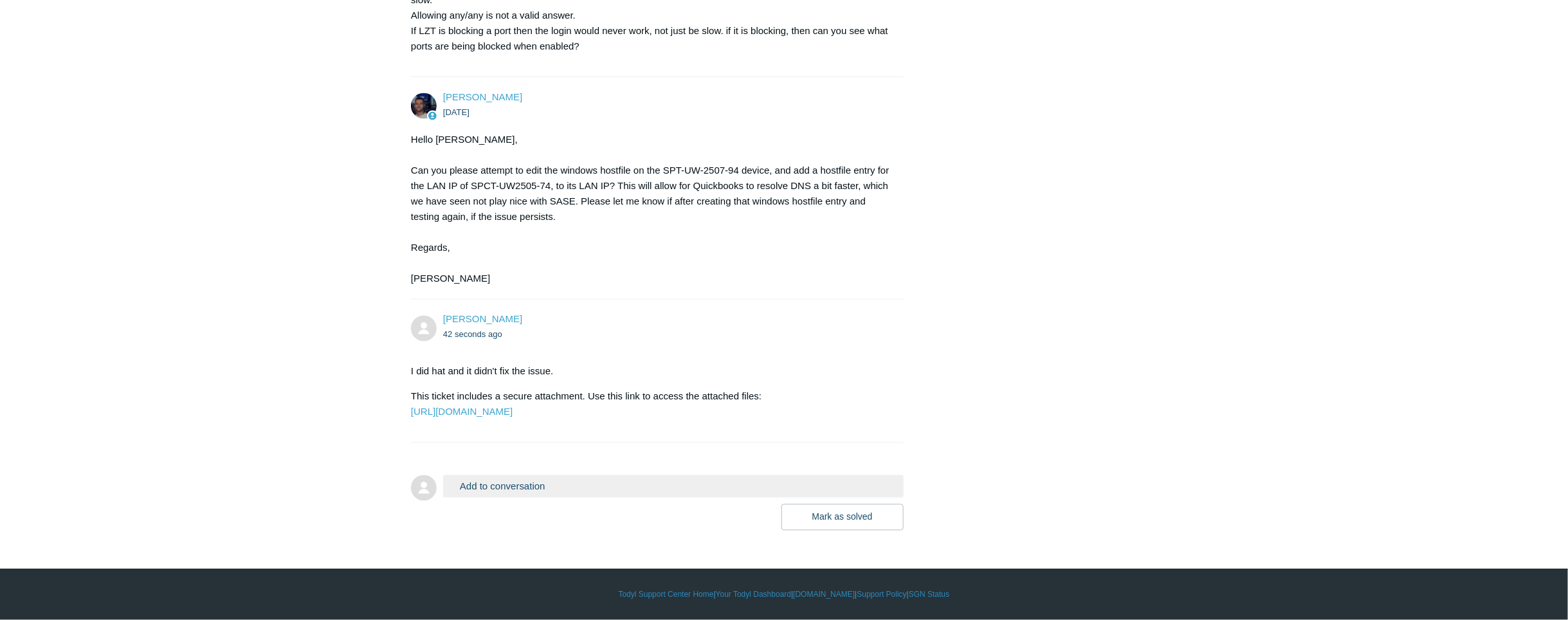
click at [573, 421] on section "I did hat and it didn't fix the issue. This ticket includes a secure attachment…" at bounding box center [650, 391] width 480 height 75
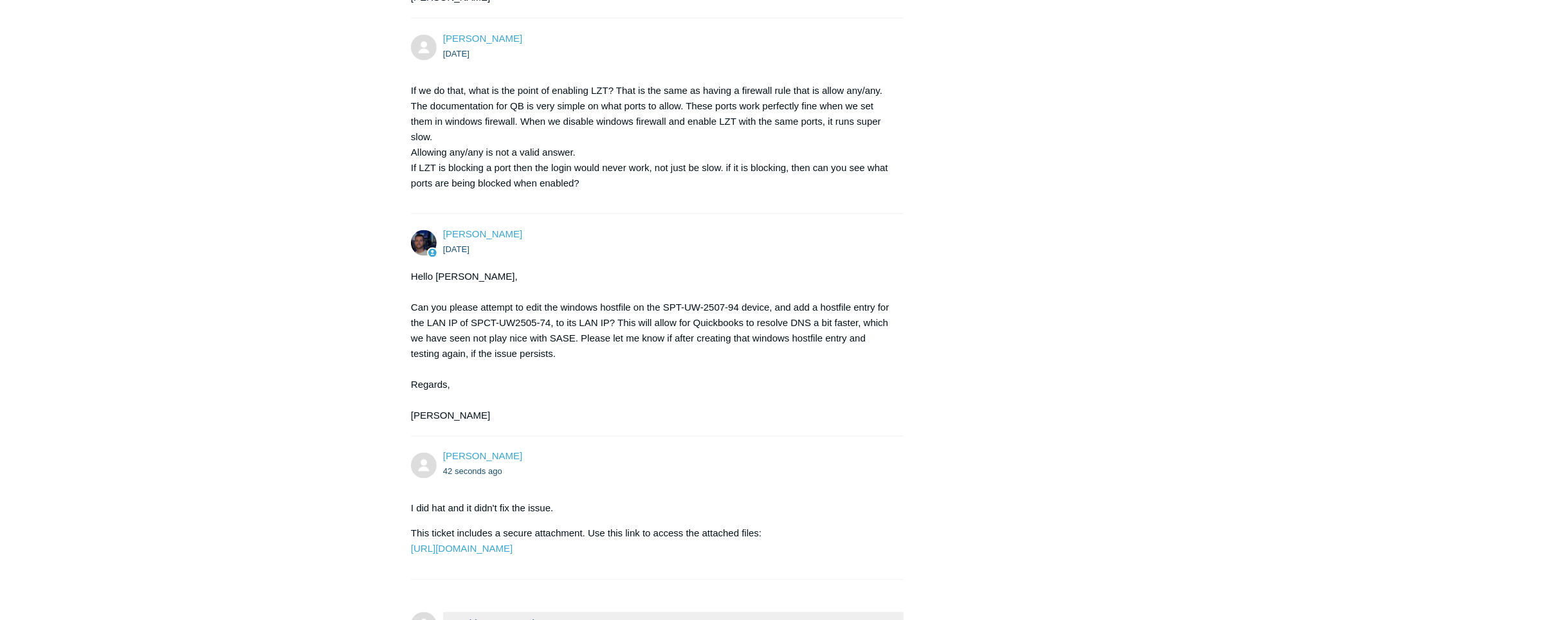
scroll to position [1024, 0]
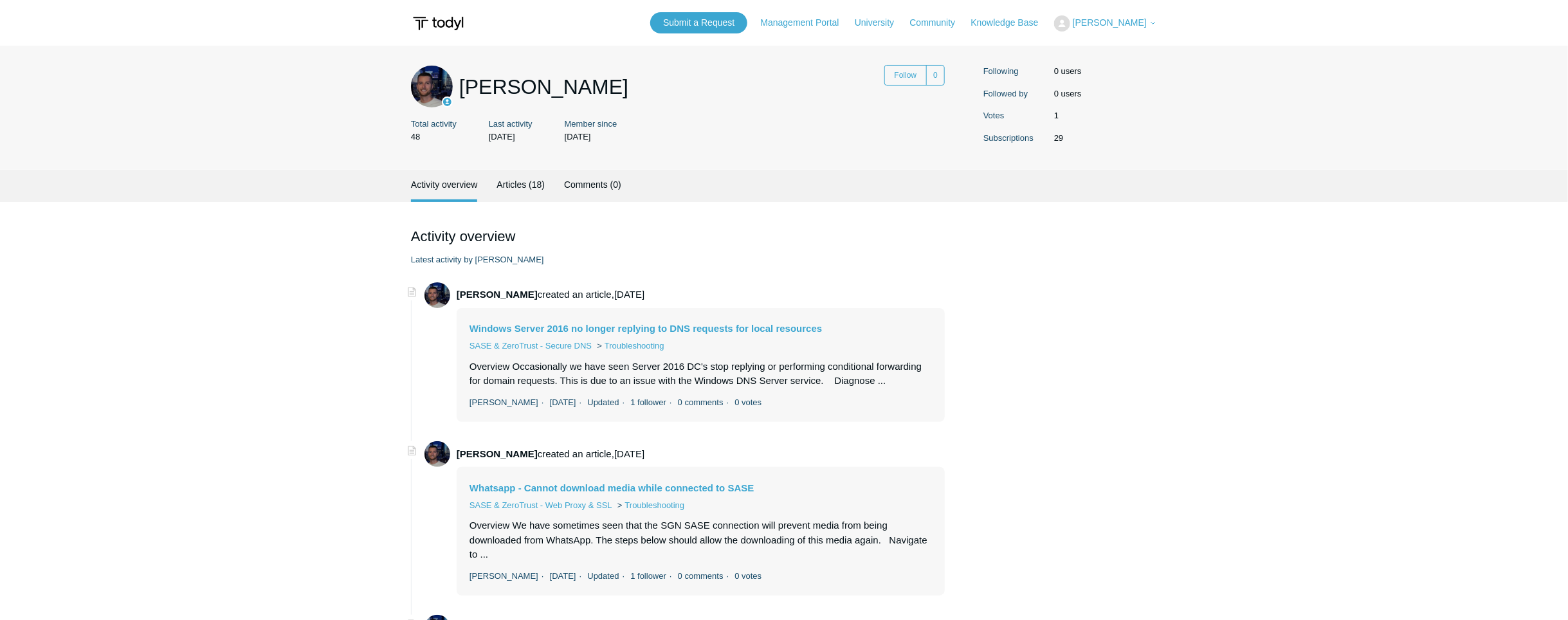
click at [435, 293] on img at bounding box center [438, 295] width 26 height 26
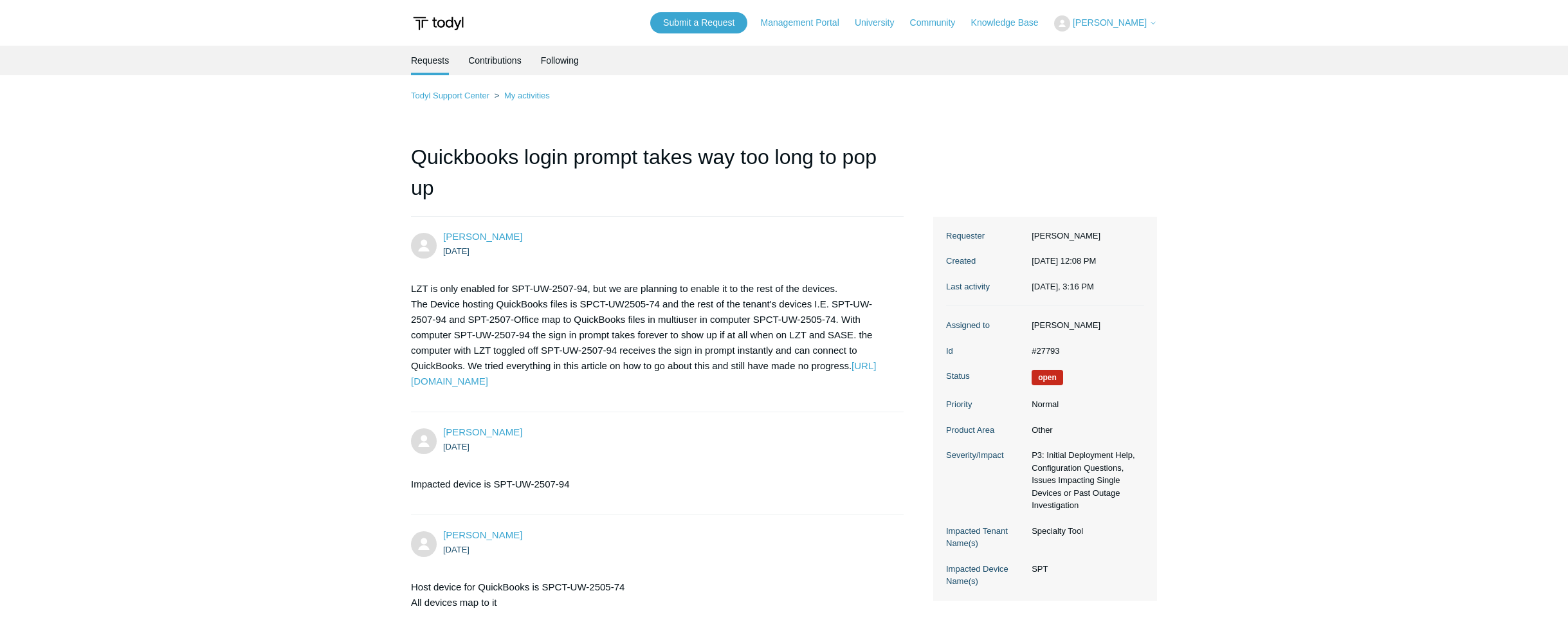
scroll to position [1024, 0]
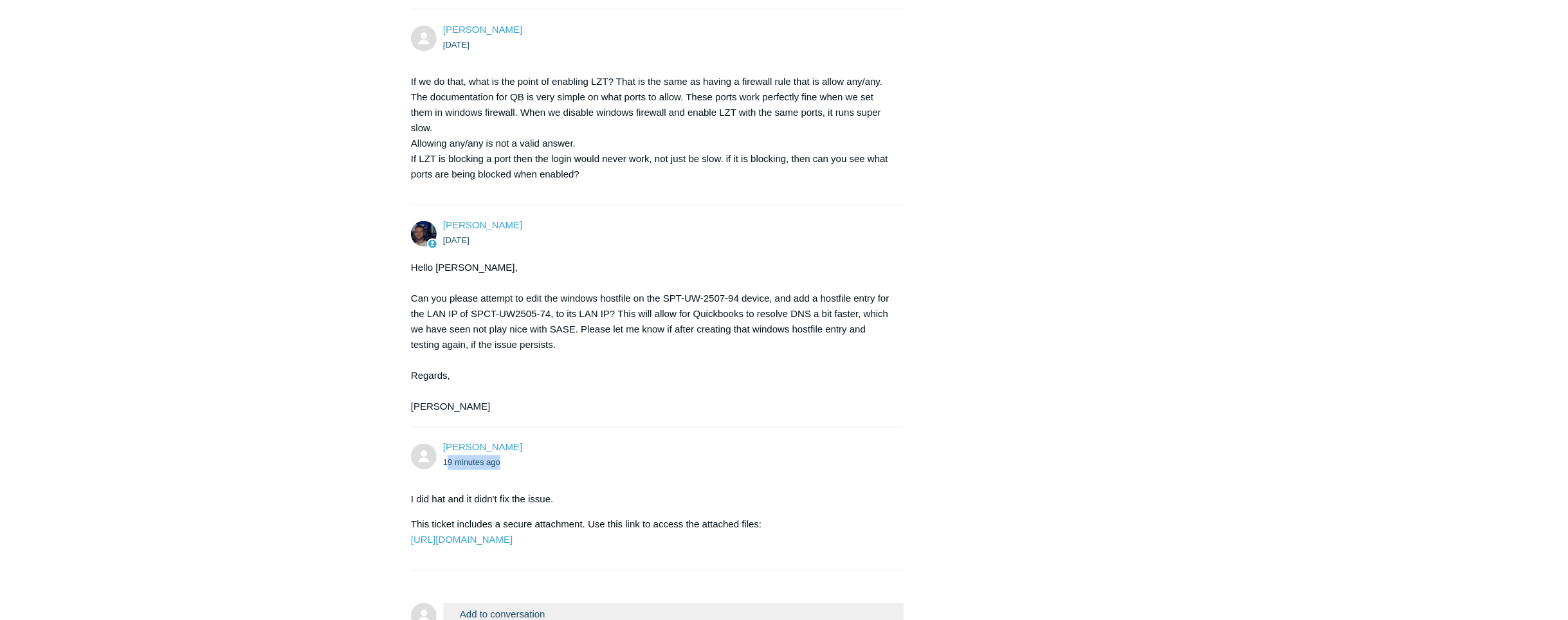
drag, startPoint x: 448, startPoint y: 462, endPoint x: 516, endPoint y: 461, distance: 68.0
click at [516, 461] on ul "19 minutes ago" at bounding box center [667, 462] width 448 height 15
click at [423, 459] on img at bounding box center [424, 456] width 26 height 26
click at [455, 471] on div "Sophie Chauvin 19 minutes ago I did hat and it didn't fix the issue. This ticke…" at bounding box center [657, 499] width 493 height 117
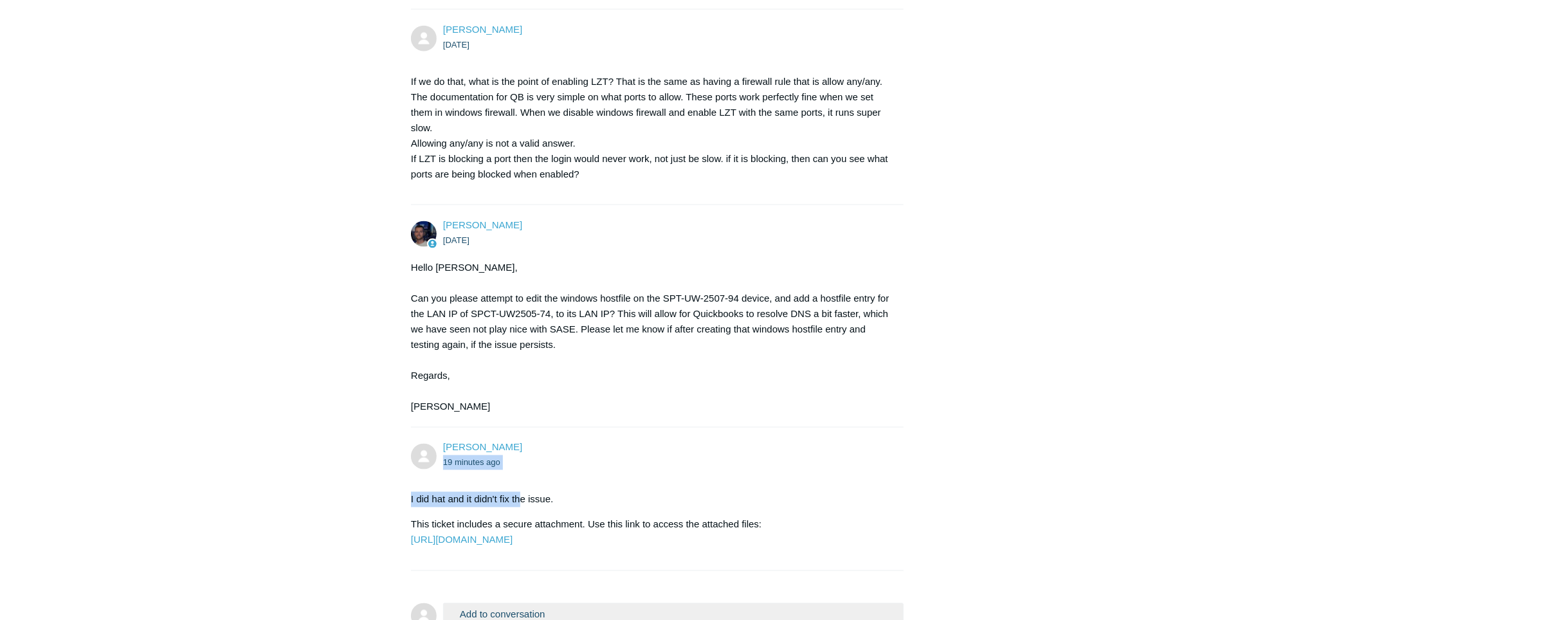
drag, startPoint x: 443, startPoint y: 464, endPoint x: 522, endPoint y: 474, distance: 79.6
click at [522, 474] on div "Sophie Chauvin 19 minutes ago I did hat and it didn't fix the issue. This ticke…" at bounding box center [657, 499] width 493 height 117
drag, startPoint x: 522, startPoint y: 474, endPoint x: 587, endPoint y: 497, distance: 68.9
click at [587, 497] on p "I did hat and it didn't fix the issue." at bounding box center [650, 499] width 480 height 16
drag, startPoint x: 443, startPoint y: 460, endPoint x: 594, endPoint y: 492, distance: 154.4
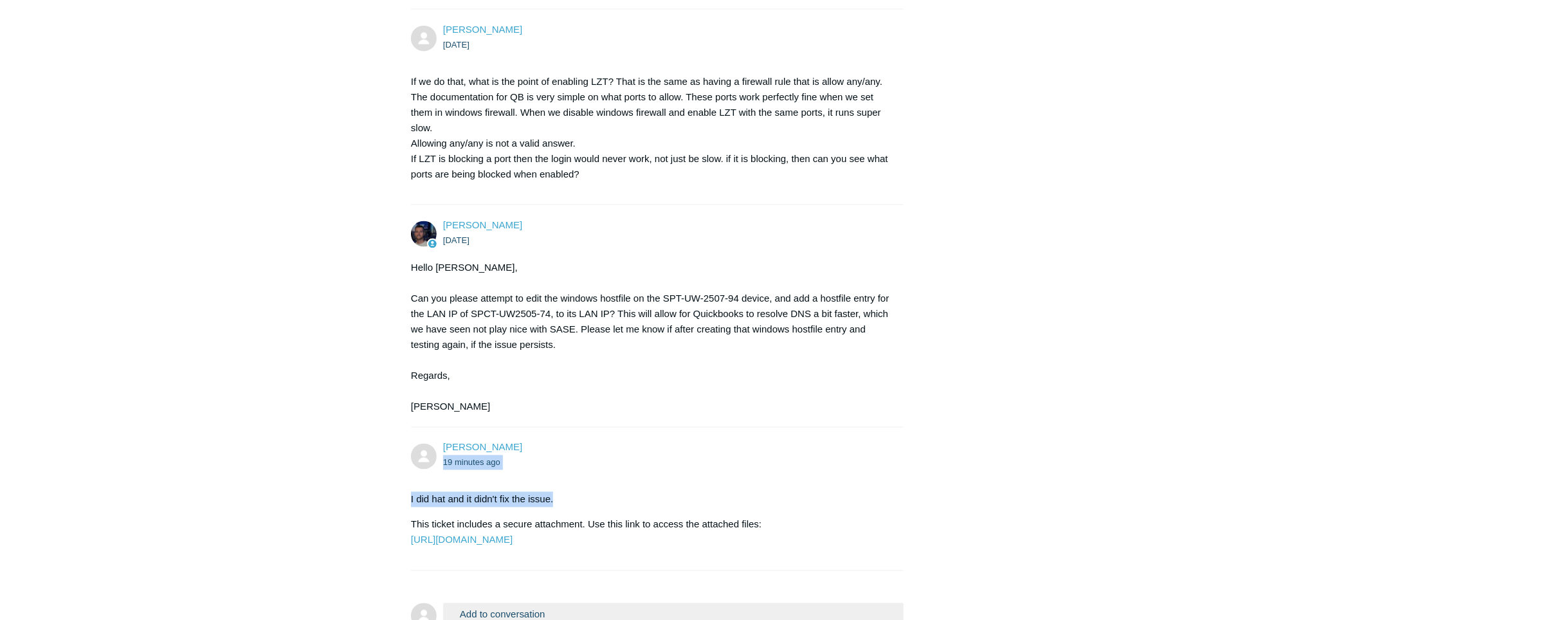
click at [594, 492] on div "Sophie Chauvin 19 minutes ago I did hat and it didn't fix the issue. This ticke…" at bounding box center [657, 499] width 493 height 117
drag, startPoint x: 594, startPoint y: 492, endPoint x: 527, endPoint y: 499, distance: 67.4
click at [528, 499] on p "I did hat and it didn't fix the issue." at bounding box center [650, 499] width 480 height 16
click at [461, 476] on div "Sophie Chauvin 19 minutes ago I did hat and it didn't fix the issue. This ticke…" at bounding box center [657, 499] width 493 height 117
click at [638, 474] on div "Sophie Chauvin 19 minutes ago I did hat and it didn't fix the issue. This ticke…" at bounding box center [657, 499] width 493 height 117
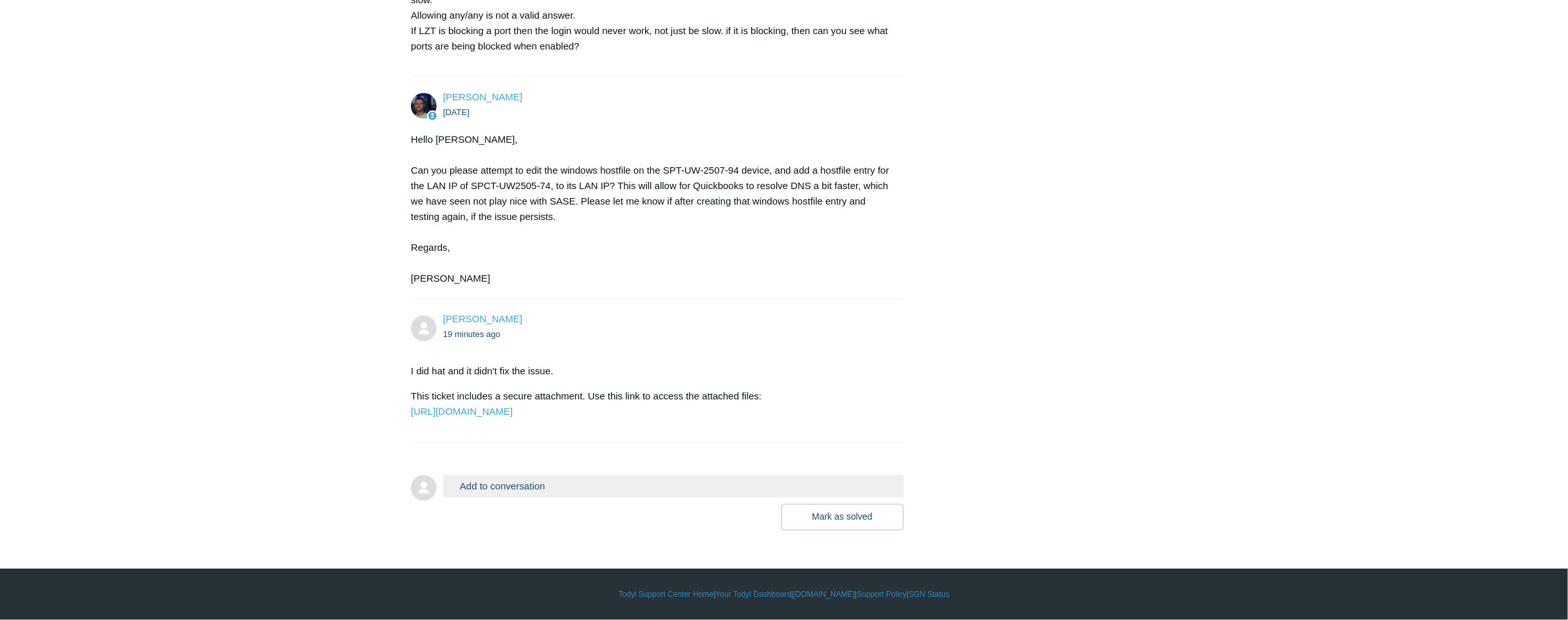
scroll to position [1180, 0]
drag, startPoint x: 438, startPoint y: 290, endPoint x: 555, endPoint y: 312, distance: 119.1
click at [555, 313] on div "Sophie Chauvin 19 minutes ago" at bounding box center [650, 327] width 480 height 29
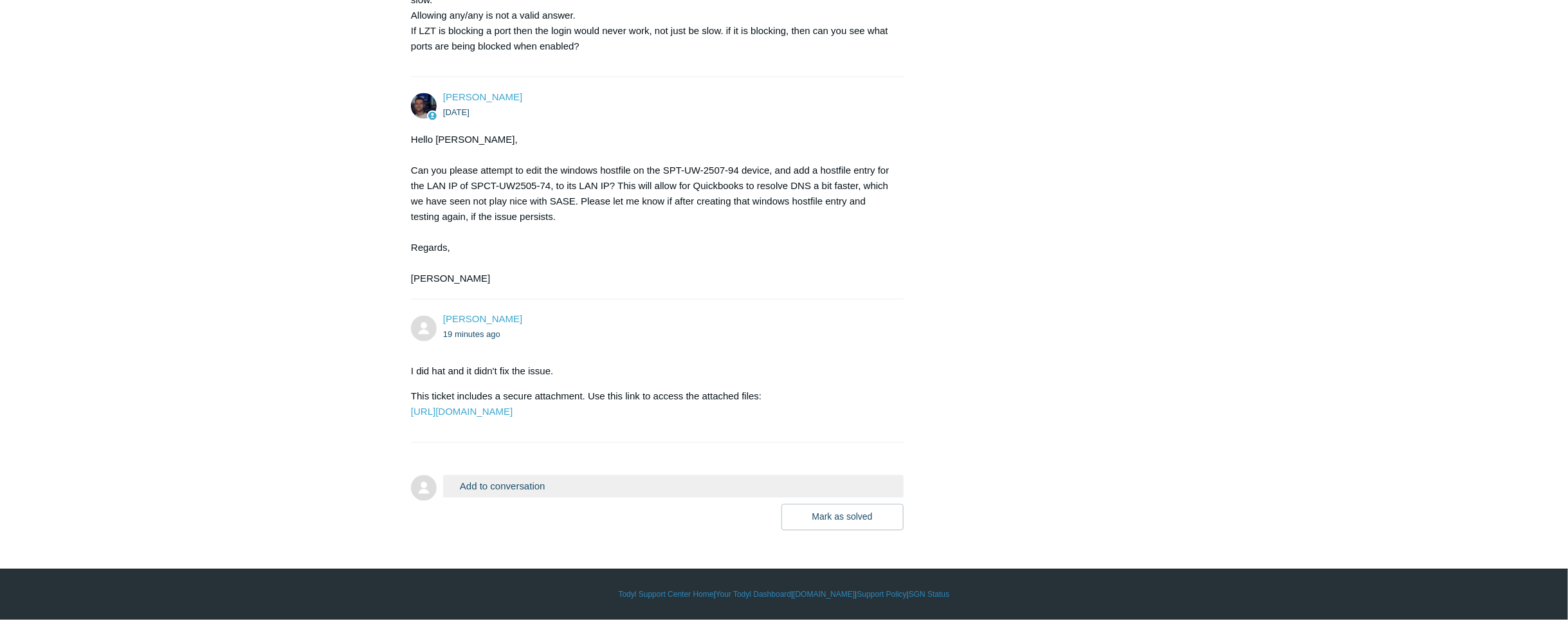
drag, startPoint x: 555, startPoint y: 312, endPoint x: 564, endPoint y: 356, distance: 44.9
click at [589, 364] on div "I did hat and it didn't fix the issue. This ticket includes a secure attachment…" at bounding box center [650, 392] width 480 height 56
drag, startPoint x: 397, startPoint y: 348, endPoint x: 495, endPoint y: 344, distance: 98.1
click at [794, 389] on p "This ticket includes a secure attachment. Use this link to access the attached …" at bounding box center [650, 405] width 480 height 31
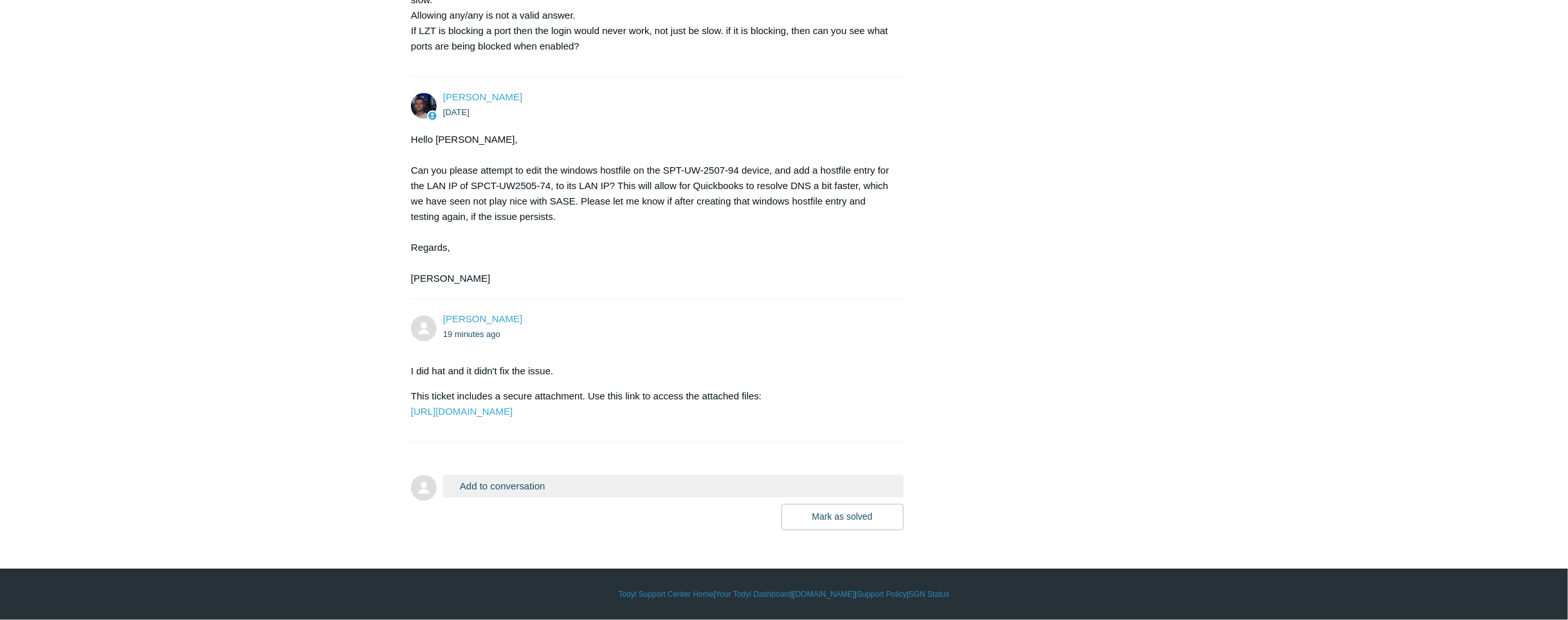
click at [441, 313] on div "Sophie Chauvin 19 minutes ago" at bounding box center [650, 327] width 480 height 29
drag, startPoint x: 440, startPoint y: 284, endPoint x: 531, endPoint y: 289, distance: 91.1
click at [531, 313] on div "Sophie Chauvin 19 minutes ago" at bounding box center [650, 327] width 480 height 29
drag, startPoint x: 531, startPoint y: 289, endPoint x: 523, endPoint y: 310, distance: 22.5
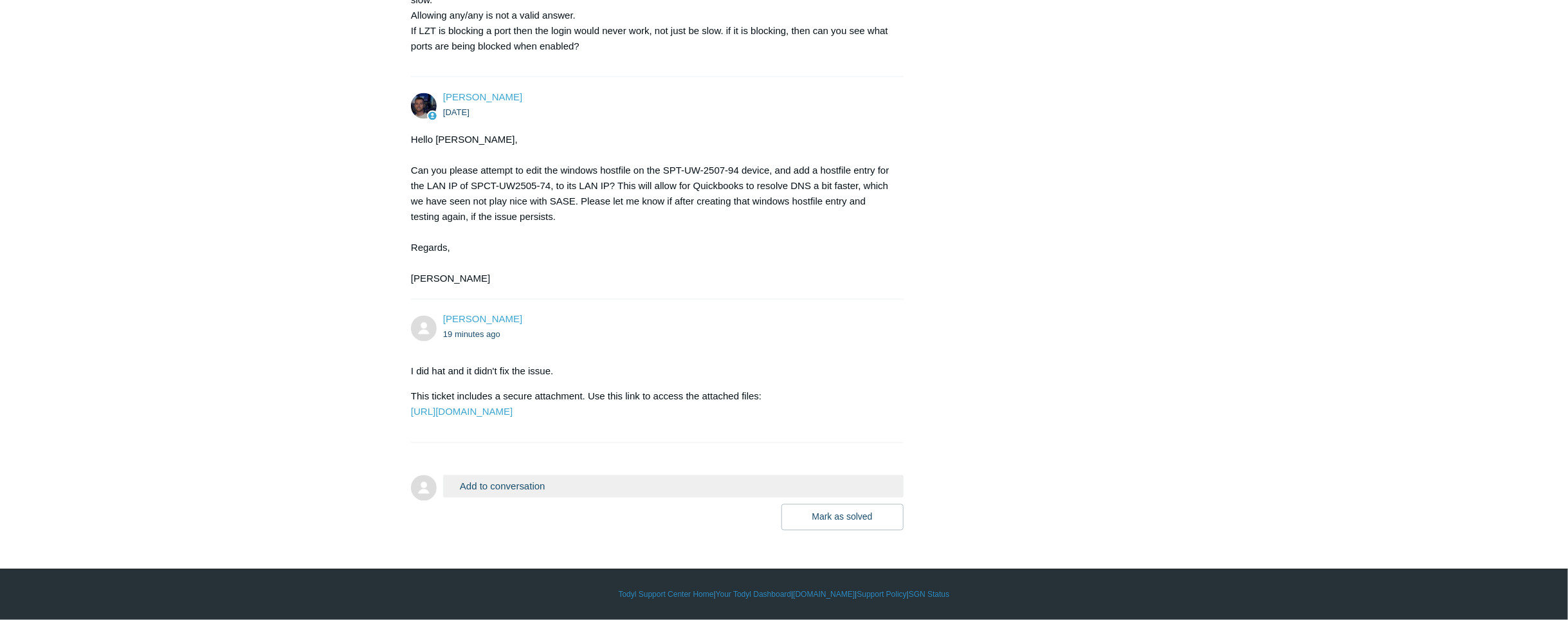
click at [523, 327] on ul "19 minutes ago" at bounding box center [667, 334] width 448 height 15
click at [498, 330] on time "19 minutes ago" at bounding box center [471, 334] width 57 height 9
drag, startPoint x: 502, startPoint y: 305, endPoint x: 439, endPoint y: 289, distance: 65.0
click at [439, 313] on div "Sophie Chauvin 19 minutes ago" at bounding box center [650, 327] width 480 height 29
drag, startPoint x: 439, startPoint y: 289, endPoint x: 359, endPoint y: 281, distance: 80.4
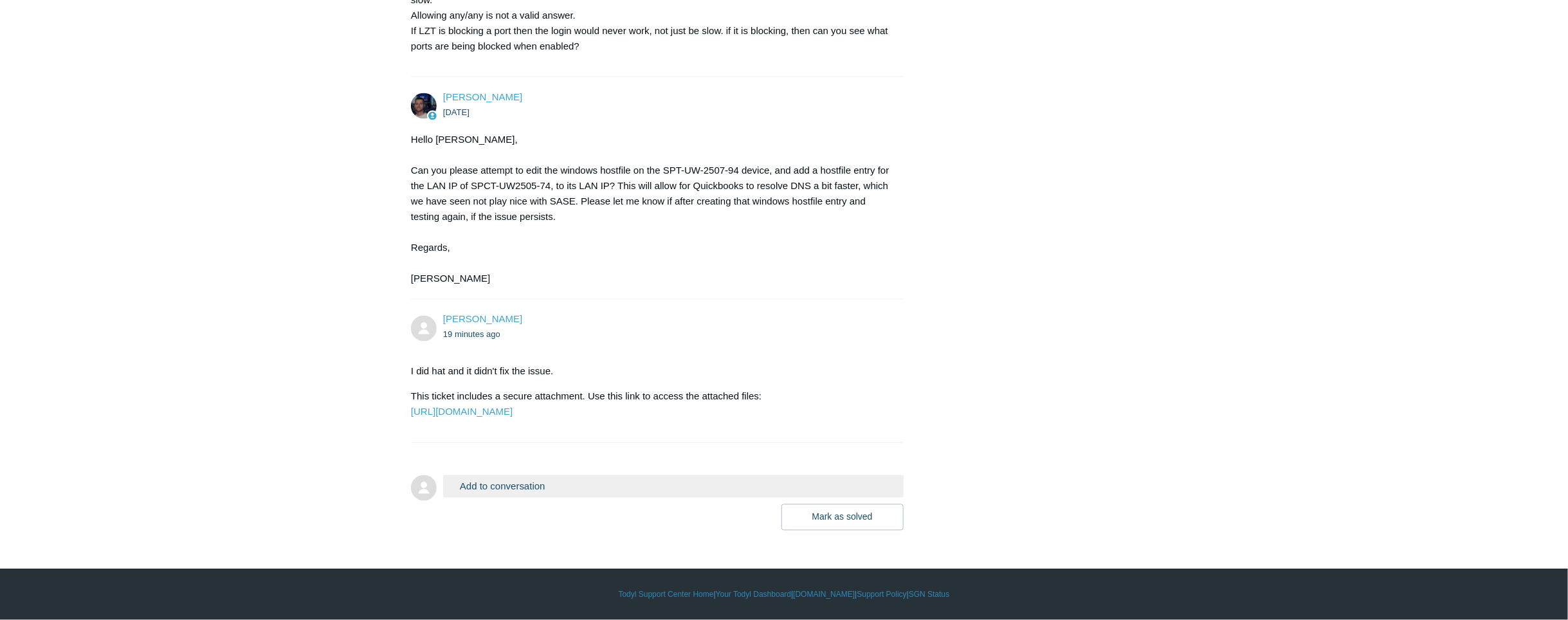
drag, startPoint x: 439, startPoint y: 286, endPoint x: 583, endPoint y: 333, distance: 151.5
click at [583, 333] on div "Sophie Chauvin 19 minutes ago I did hat and it didn't fix the issue. This ticke…" at bounding box center [657, 371] width 493 height 117
drag, startPoint x: 583, startPoint y: 333, endPoint x: 524, endPoint y: 318, distance: 60.9
click at [524, 318] on div "Sophie Chauvin 19 minutes ago I did hat and it didn't fix the issue. This ticke…" at bounding box center [657, 371] width 493 height 117
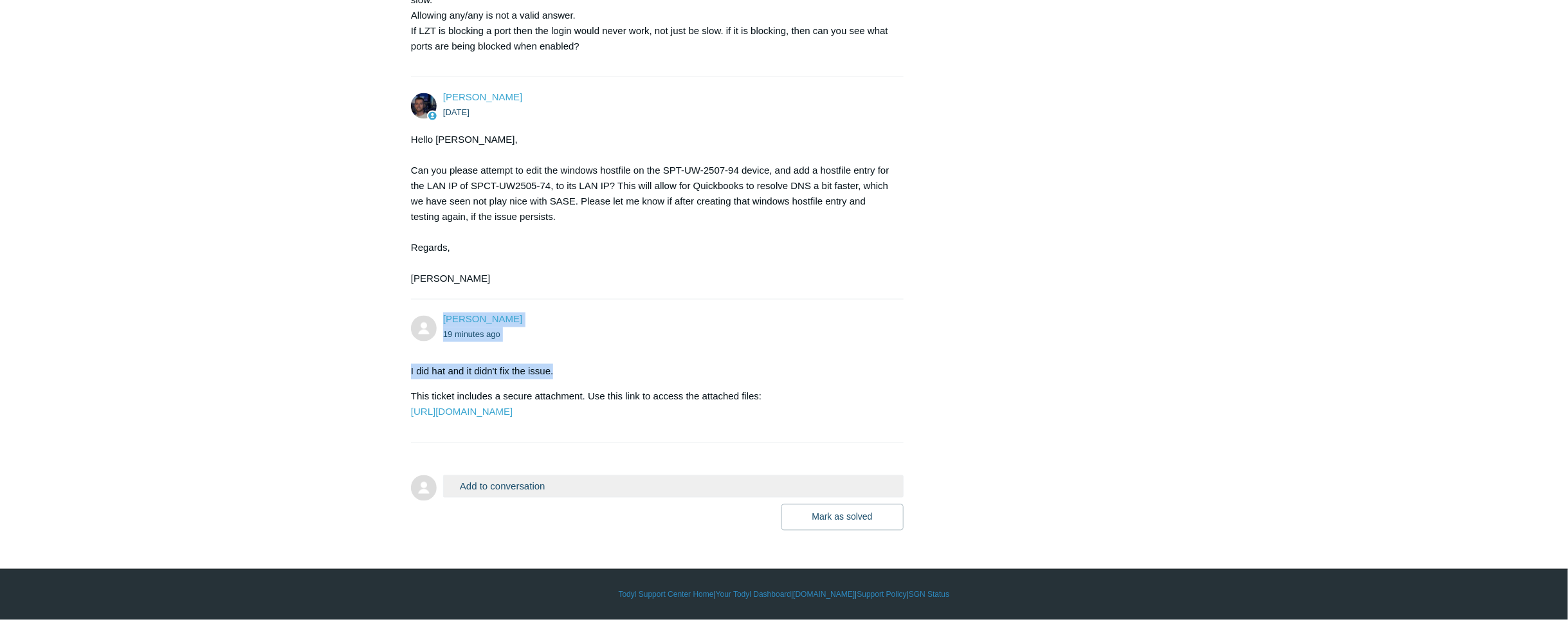
click at [438, 313] on div "Sophie Chauvin 19 minutes ago" at bounding box center [650, 327] width 480 height 29
drag, startPoint x: 440, startPoint y: 288, endPoint x: 547, endPoint y: 312, distance: 109.7
click at [547, 313] on div "Sophie Chauvin 19 minutes ago" at bounding box center [650, 327] width 480 height 29
drag, startPoint x: 547, startPoint y: 312, endPoint x: 525, endPoint y: 317, distance: 22.6
click at [525, 317] on div "Sophie Chauvin 19 minutes ago I did hat and it didn't fix the issue. This ticke…" at bounding box center [657, 371] width 493 height 117
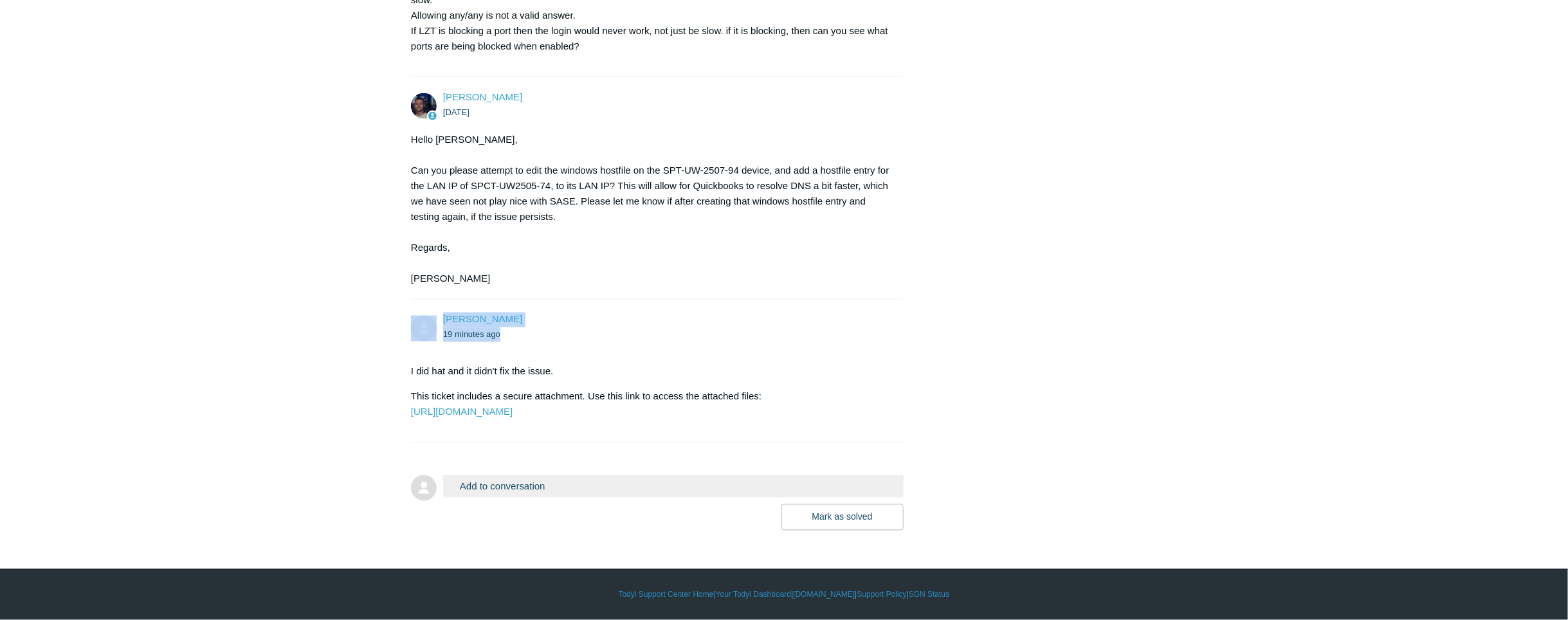
drag, startPoint x: 504, startPoint y: 309, endPoint x: 425, endPoint y: 275, distance: 86.0
click at [425, 300] on li "Sophie Chauvin 19 minutes ago I did hat and it didn't fix the issue. This ticke…" at bounding box center [657, 371] width 493 height 144
drag, startPoint x: 425, startPoint y: 275, endPoint x: 128, endPoint y: 116, distance: 336.9
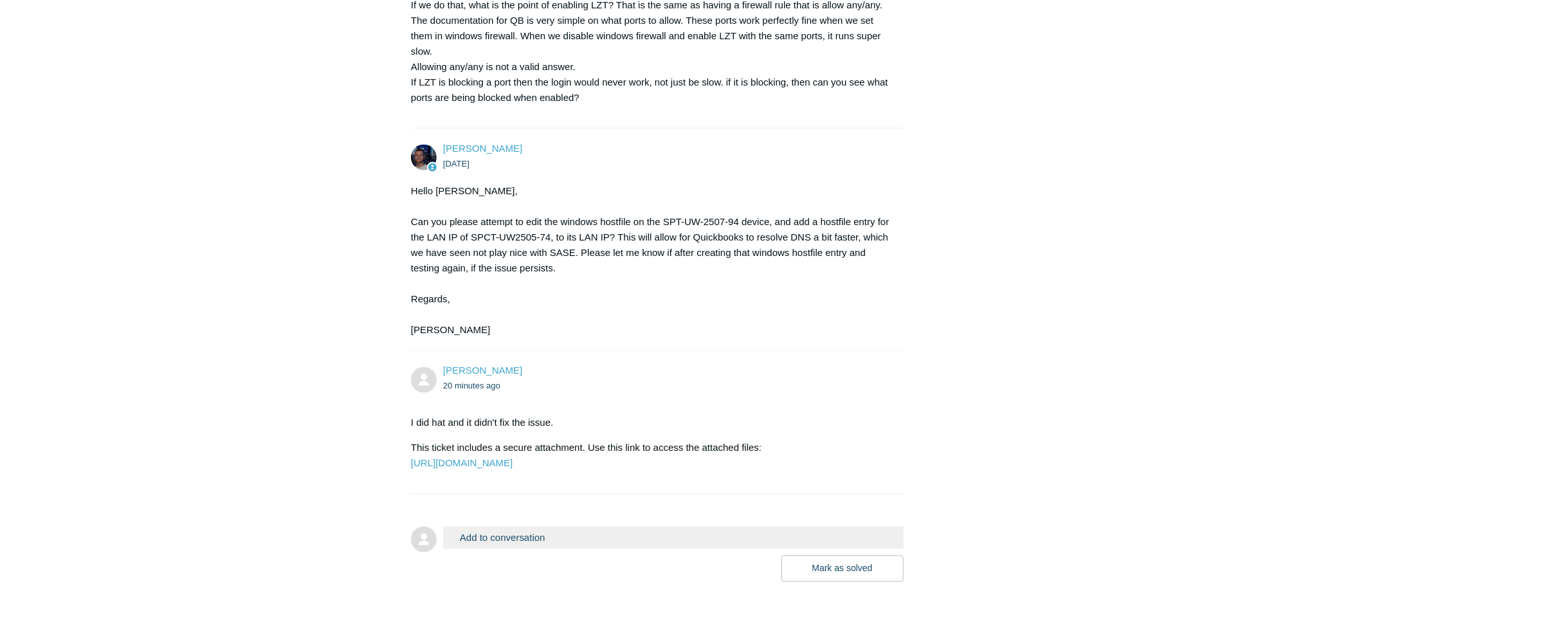
scroll to position [1100, 0]
drag, startPoint x: 445, startPoint y: 378, endPoint x: 439, endPoint y: 384, distance: 8.5
click at [439, 384] on div "Sophie Chauvin 20 minutes ago" at bounding box center [650, 379] width 480 height 29
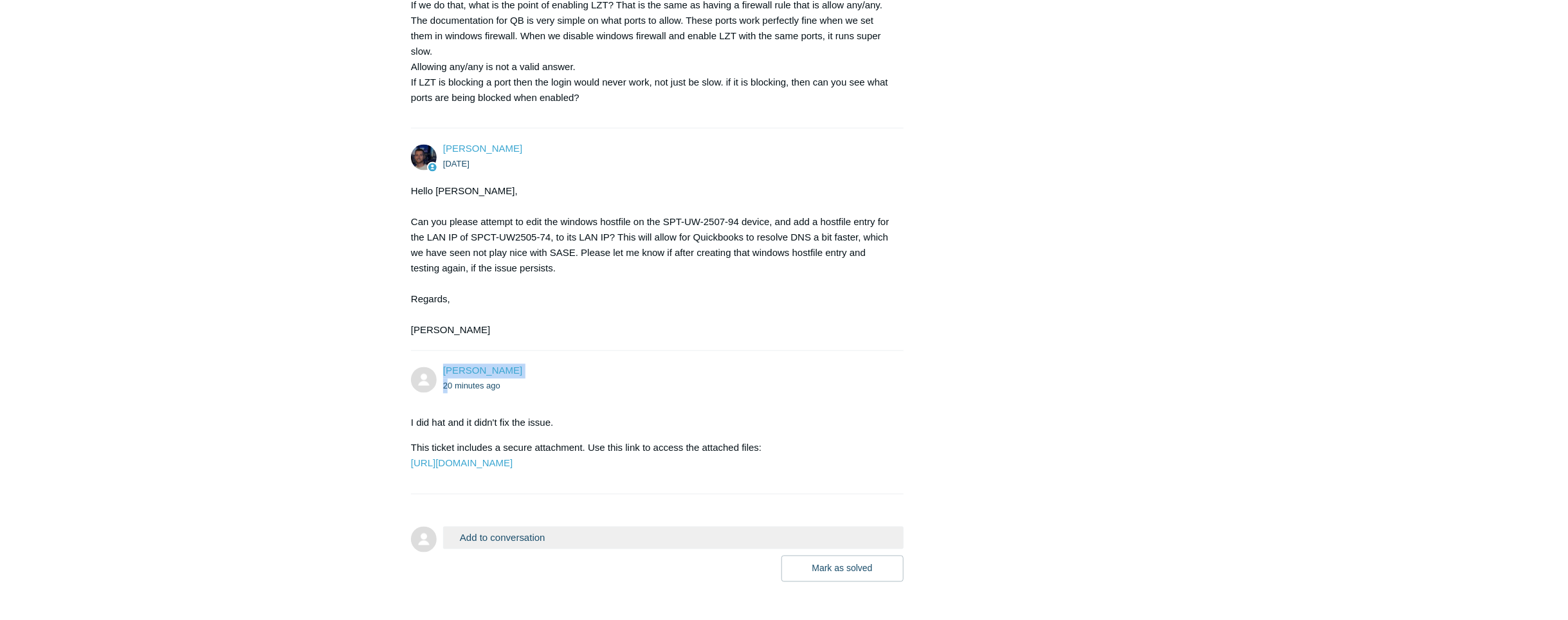
drag, startPoint x: 439, startPoint y: 384, endPoint x: 445, endPoint y: 387, distance: 6.7
click at [446, 384] on time "20 minutes ago" at bounding box center [471, 386] width 57 height 9
click at [449, 387] on time "20 minutes ago" at bounding box center [471, 386] width 57 height 9
click at [509, 384] on ul "20 minutes ago" at bounding box center [667, 386] width 448 height 15
drag, startPoint x: 504, startPoint y: 388, endPoint x: 438, endPoint y: 364, distance: 70.2
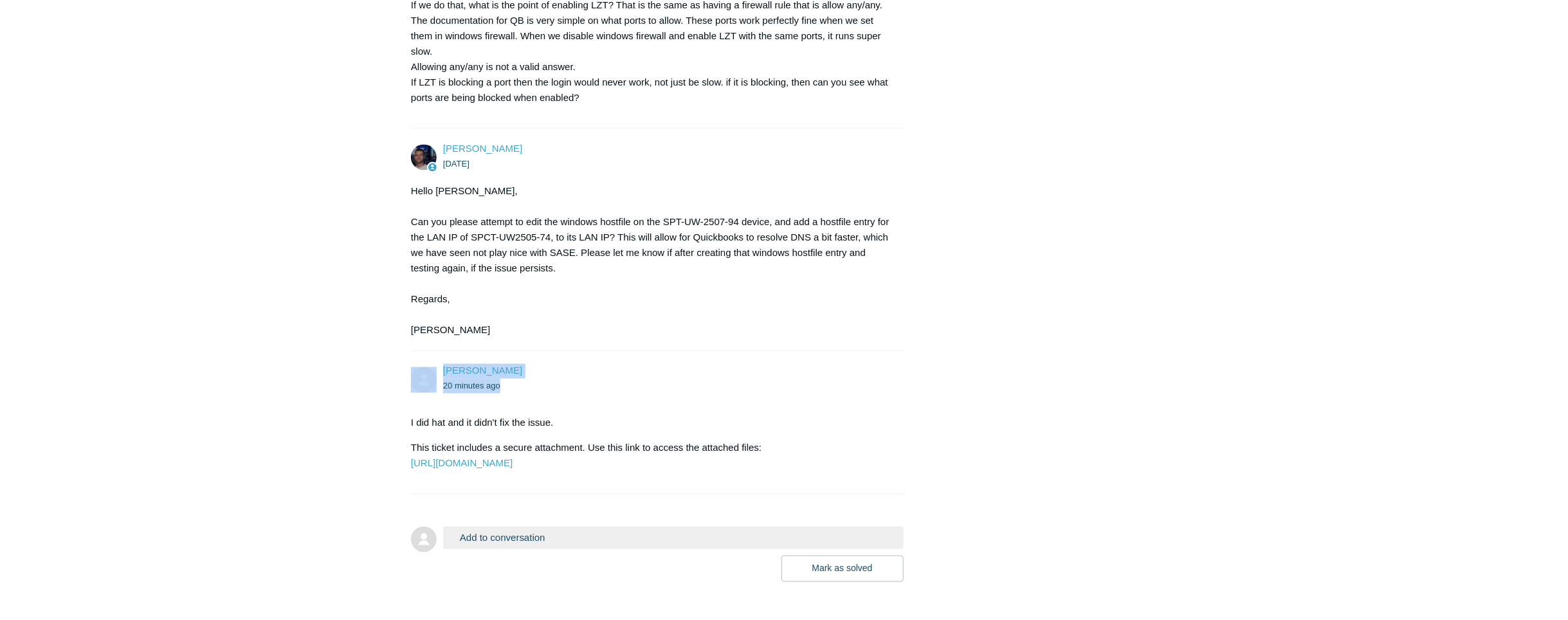
click at [438, 364] on div "Sophie Chauvin 20 minutes ago" at bounding box center [650, 379] width 480 height 29
drag, startPoint x: 438, startPoint y: 364, endPoint x: 409, endPoint y: 352, distance: 31.4
click at [438, 354] on li "Sophie Chauvin 20 minutes ago I did hat and it didn't fix the issue. This ticke…" at bounding box center [657, 423] width 493 height 144
click at [481, 397] on div "Sophie Chauvin 20 minutes ago I did hat and it didn't fix the issue. This ticke…" at bounding box center [657, 423] width 493 height 117
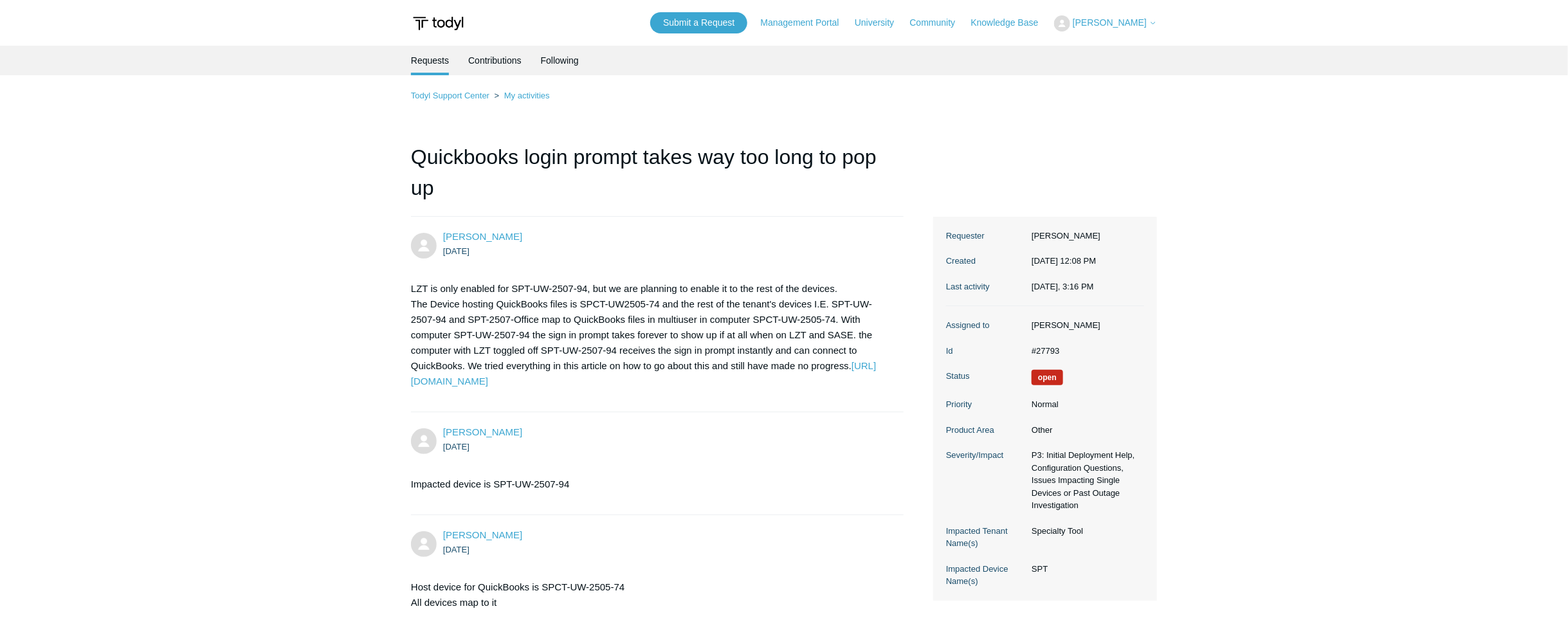
click at [1055, 491] on dd "P3: Initial Deployment Help, Configuration Questions, Issues Impacting Single D…" at bounding box center [1085, 480] width 119 height 63
click at [945, 471] on section "Ticket details Requester [PERSON_NAME] Created [DATE] 12:08 PM Last activity [D…" at bounding box center [1045, 409] width 224 height 384
click at [968, 462] on dt "Severity/Impact" at bounding box center [986, 455] width 79 height 13
click at [817, 441] on ul "[DATE]" at bounding box center [667, 446] width 448 height 15
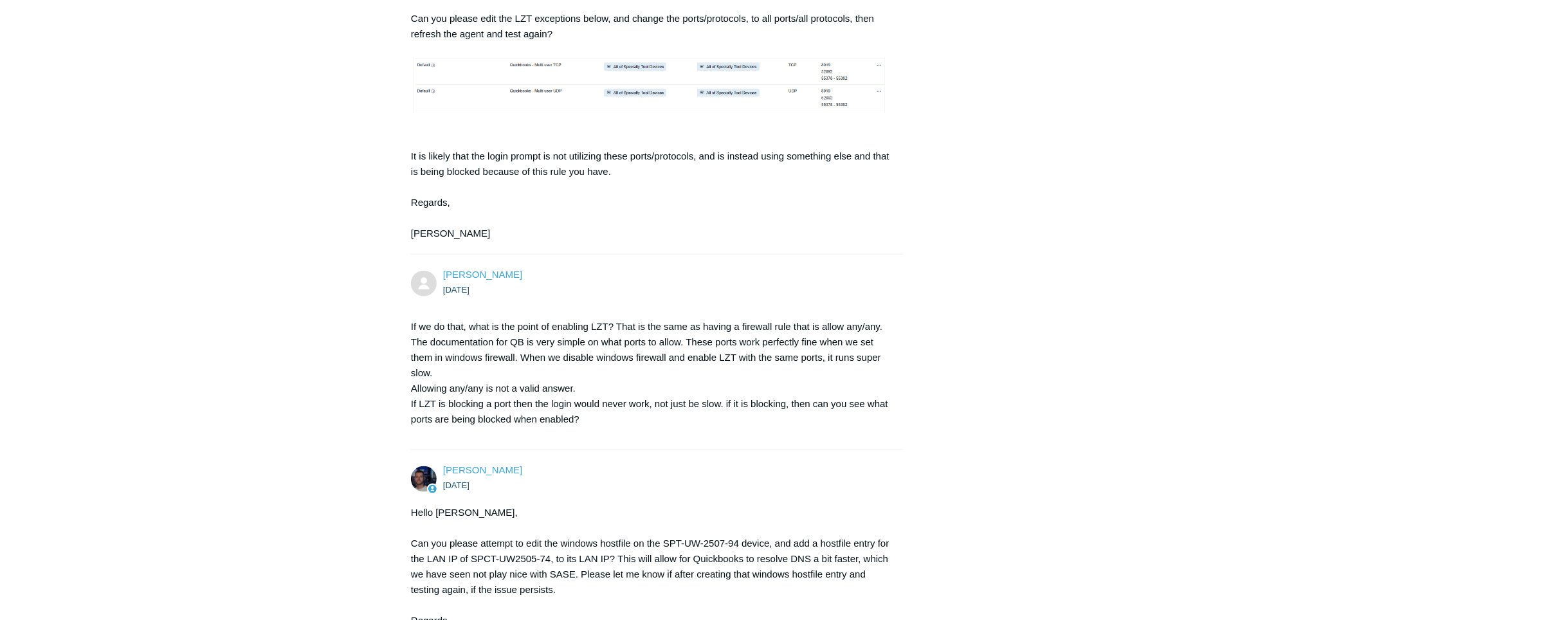
scroll to position [1180, 0]
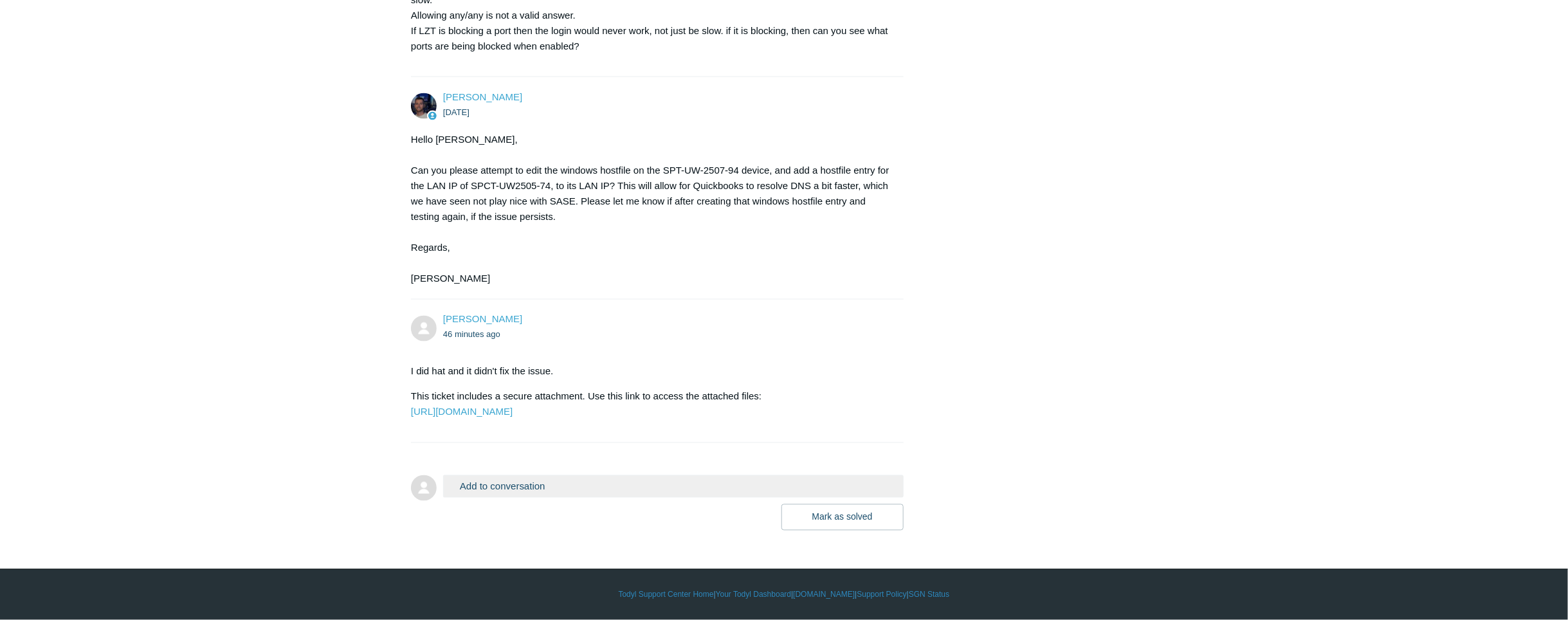
click at [555, 486] on button "Add to conversation" at bounding box center [673, 487] width 461 height 22
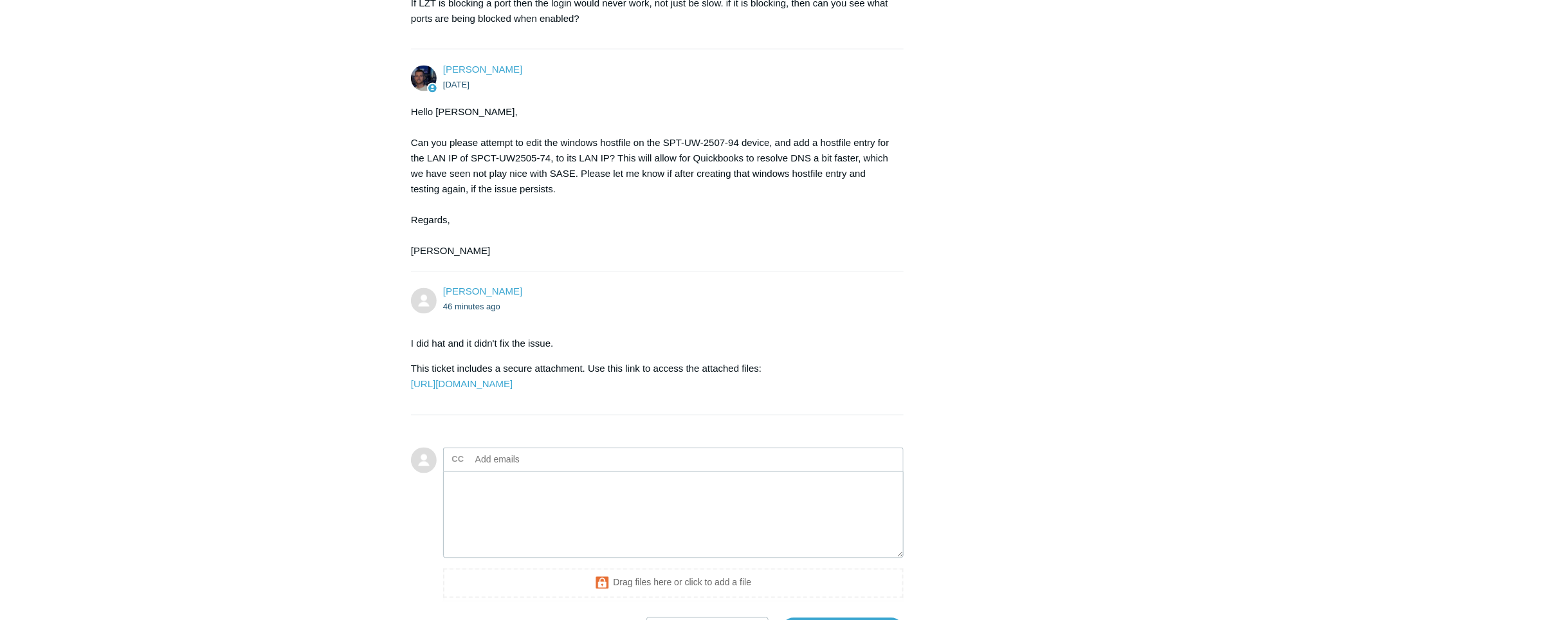
click at [504, 296] on div "[PERSON_NAME] 46 minutes ago" at bounding box center [667, 300] width 448 height 29
drag, startPoint x: 705, startPoint y: 301, endPoint x: 706, endPoint y: 307, distance: 6.1
click at [705, 301] on ul "46 minutes ago" at bounding box center [667, 307] width 448 height 15
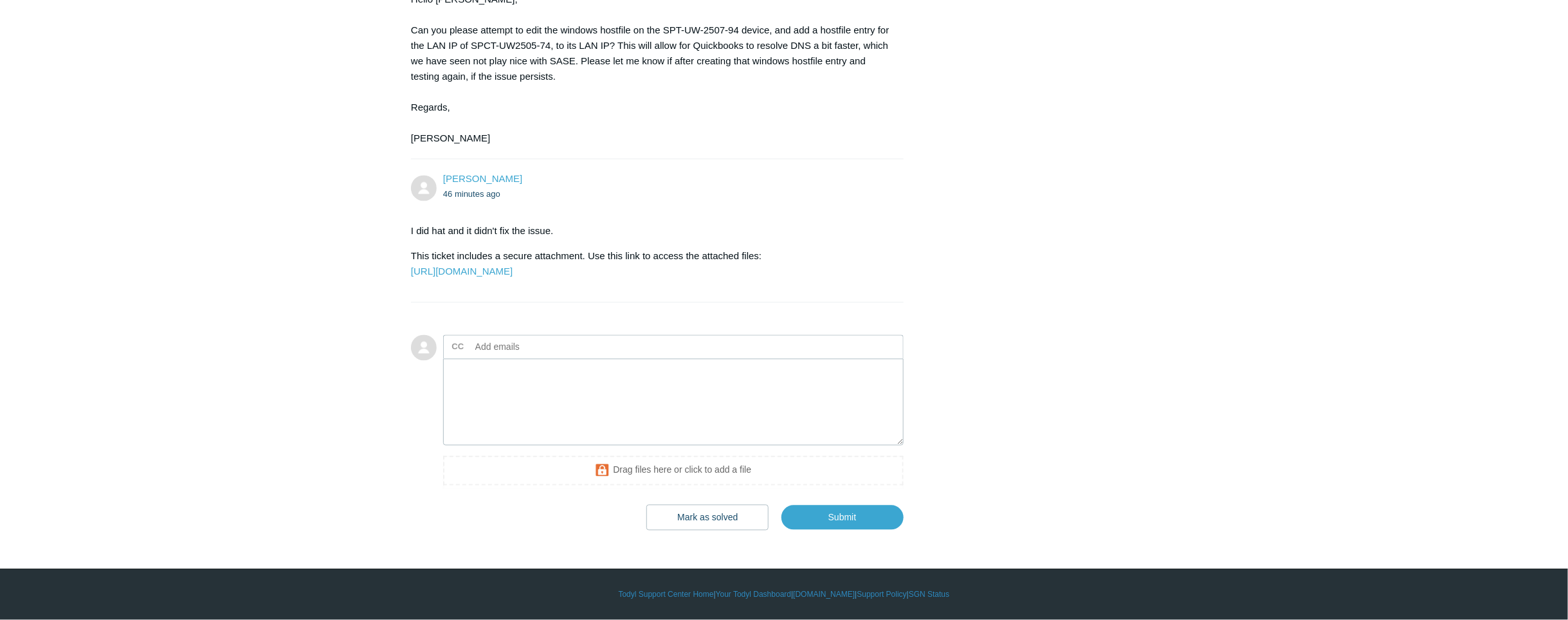
scroll to position [1321, 0]
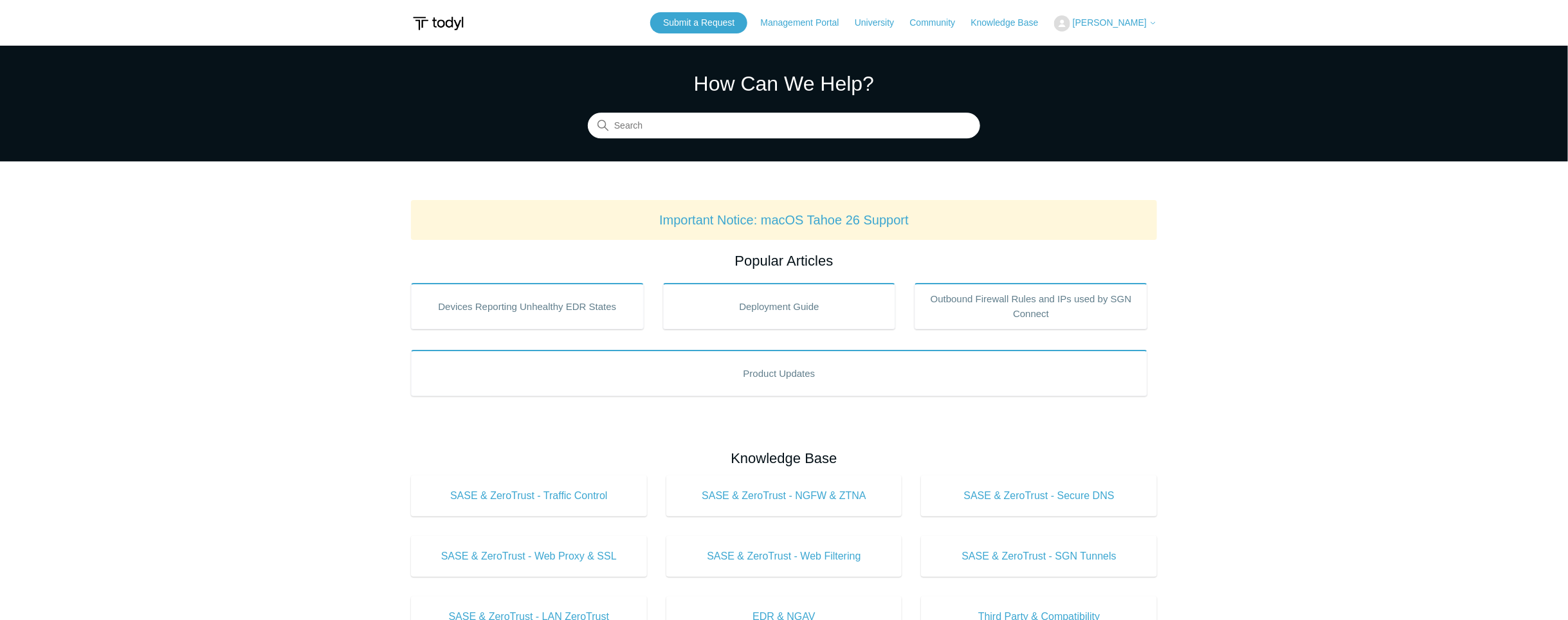
click at [1141, 24] on span "[PERSON_NAME]" at bounding box center [1110, 22] width 74 height 10
click at [1131, 40] on link "My Support Requests" at bounding box center [1118, 51] width 126 height 22
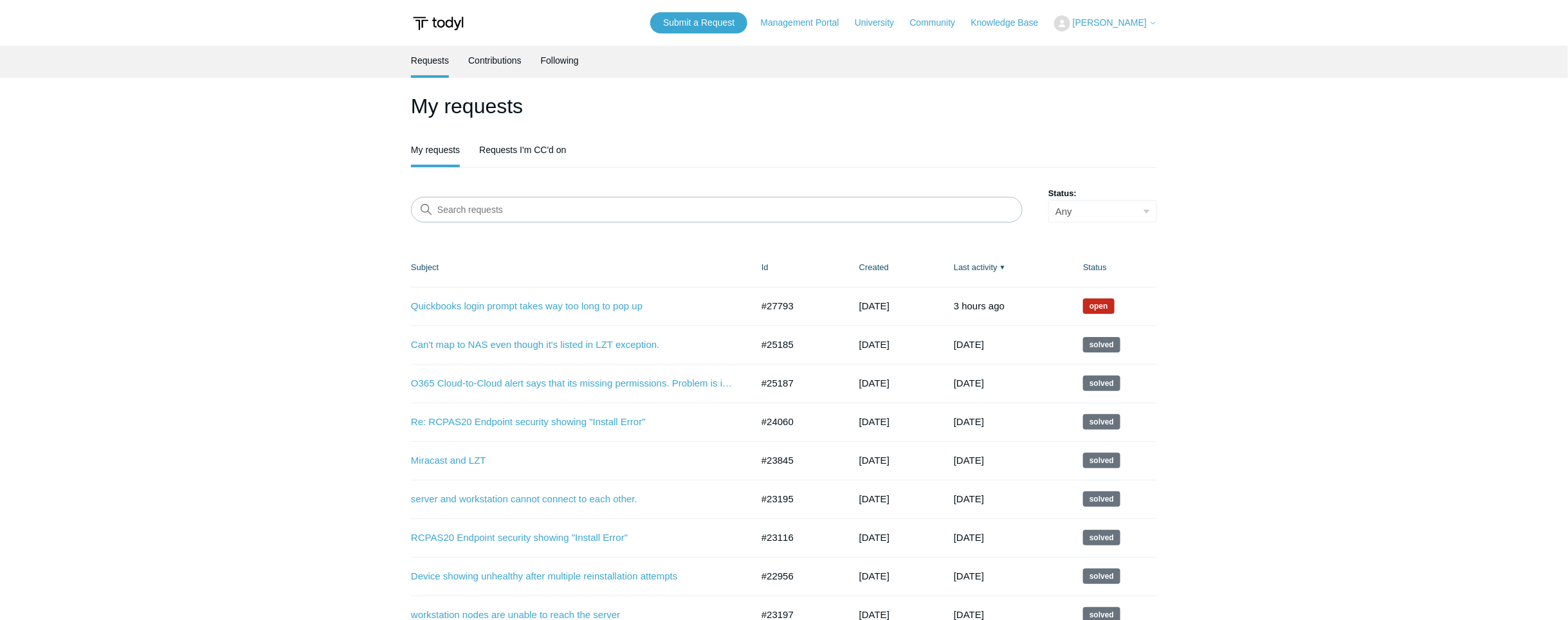
click at [1405, 140] on main "Requests Contributions Following My requests My requests Requests I'm CC'd on S…" at bounding box center [784, 340] width 1568 height 589
click at [568, 312] on link "Quickbooks login prompt takes way too long to pop up" at bounding box center [571, 306] width 321 height 15
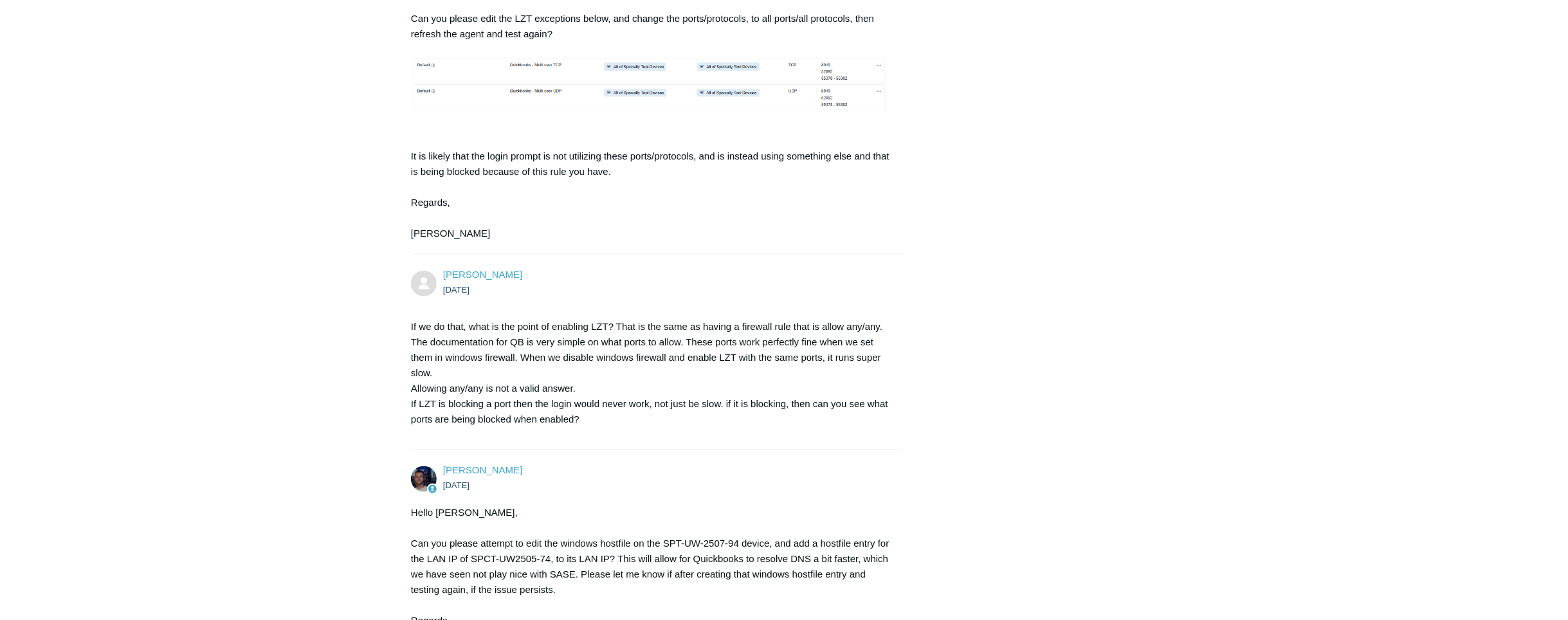
scroll to position [801, 0]
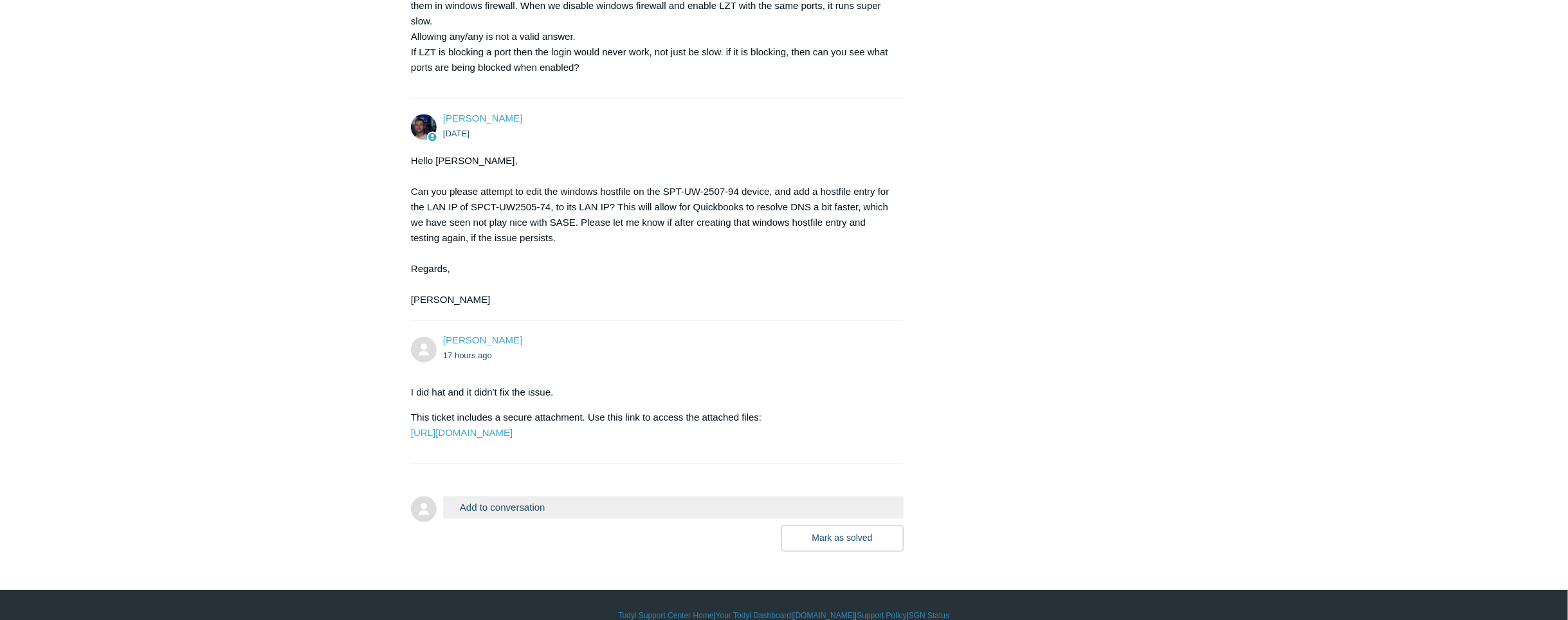
scroll to position [1180, 0]
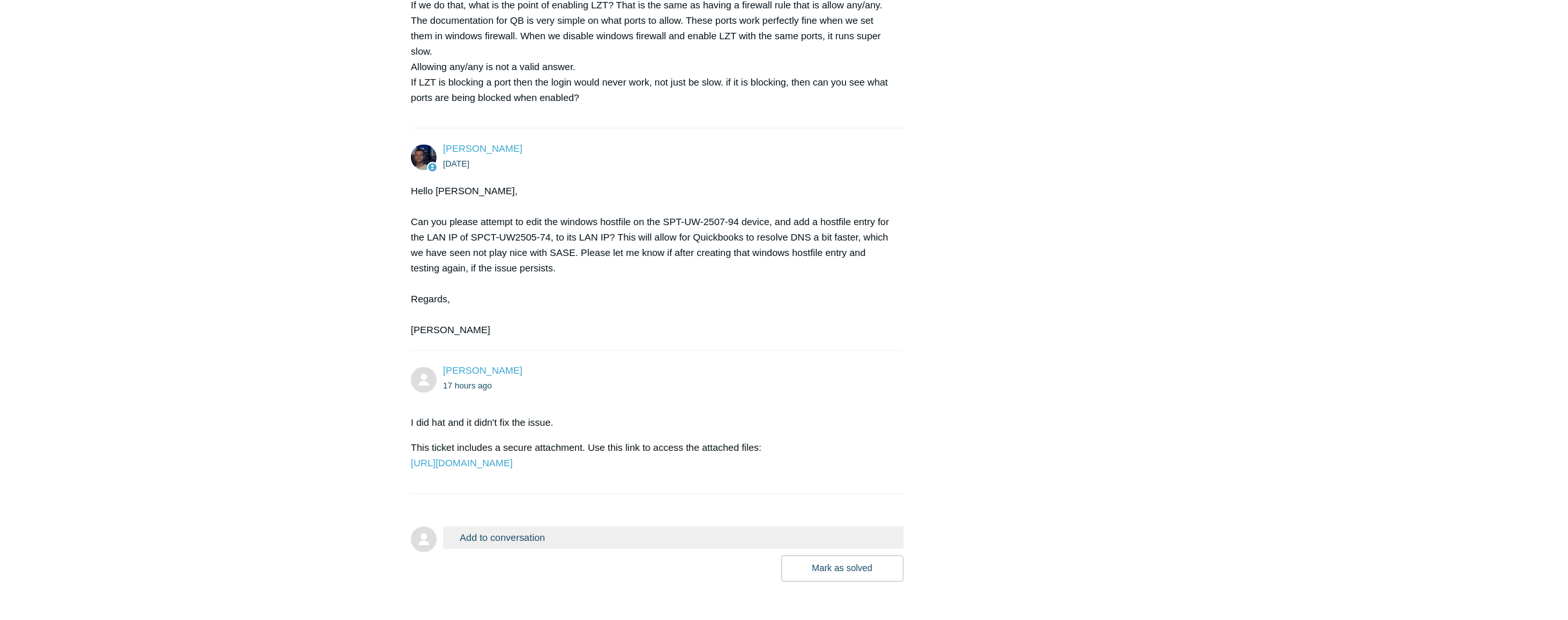
scroll to position [1100, 0]
click at [697, 300] on div "Hello Sophie, Can you please attempt to edit the windows hostfile on the SPT-UW…" at bounding box center [650, 260] width 480 height 154
click at [438, 330] on div "Hello Sophie, Can you please attempt to edit the windows hostfile on the SPT-UW…" at bounding box center [650, 260] width 480 height 154
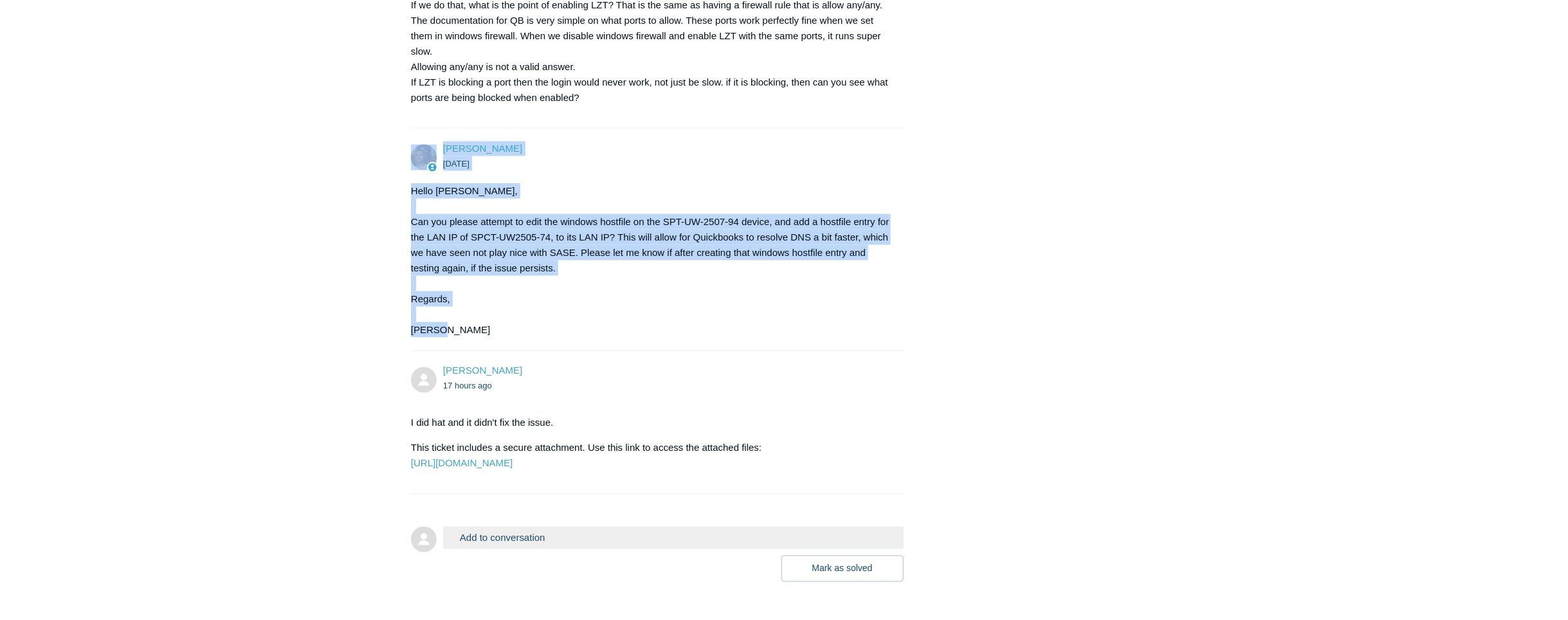
drag, startPoint x: 455, startPoint y: 331, endPoint x: 389, endPoint y: 136, distance: 205.9
drag, startPoint x: 389, startPoint y: 136, endPoint x: 529, endPoint y: 306, distance: 220.2
click at [529, 306] on div "Hello Sophie, Can you please attempt to edit the windows hostfile on the SPT-UW…" at bounding box center [650, 260] width 480 height 154
click at [422, 260] on div "Hello Sophie, Can you please attempt to edit the windows hostfile on the SPT-UW…" at bounding box center [650, 260] width 480 height 154
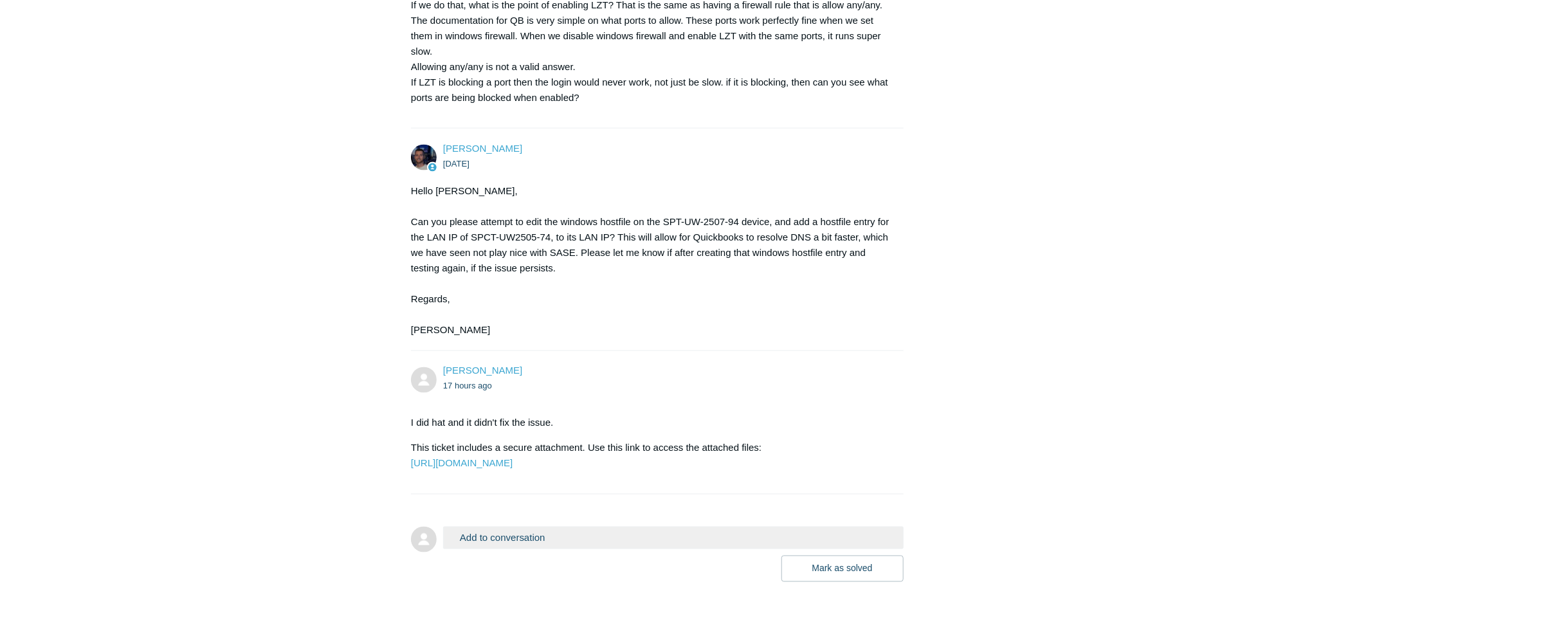
click at [431, 183] on div "Hello Sophie, Can you please attempt to edit the windows hostfile on the SPT-UW…" at bounding box center [650, 260] width 480 height 154
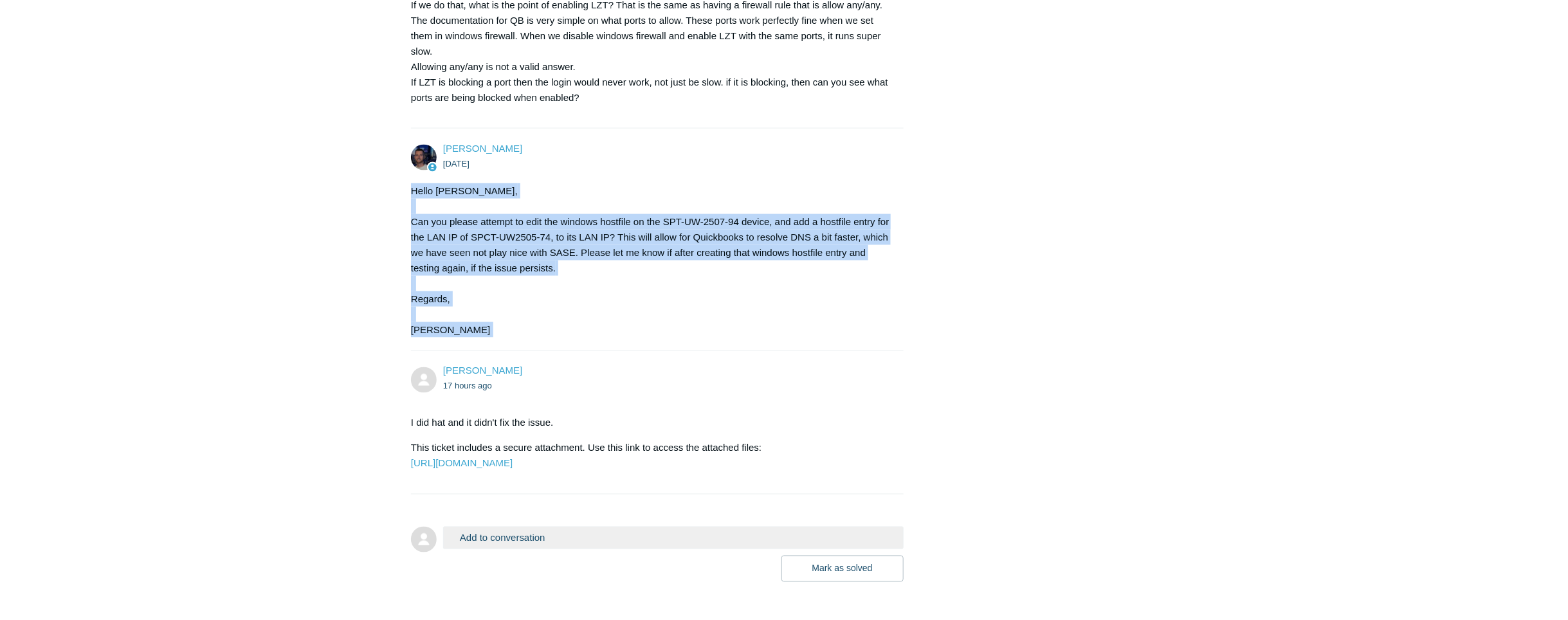
drag, startPoint x: 408, startPoint y: 186, endPoint x: 561, endPoint y: 339, distance: 216.4
drag, startPoint x: 561, startPoint y: 339, endPoint x: 495, endPoint y: 316, distance: 69.9
click at [509, 318] on div "Hello Sophie, Can you please attempt to edit the windows hostfile on the SPT-UW…" at bounding box center [650, 260] width 480 height 154
click at [428, 294] on div "Hello Sophie, Can you please attempt to edit the windows hostfile on the SPT-UW…" at bounding box center [650, 260] width 480 height 154
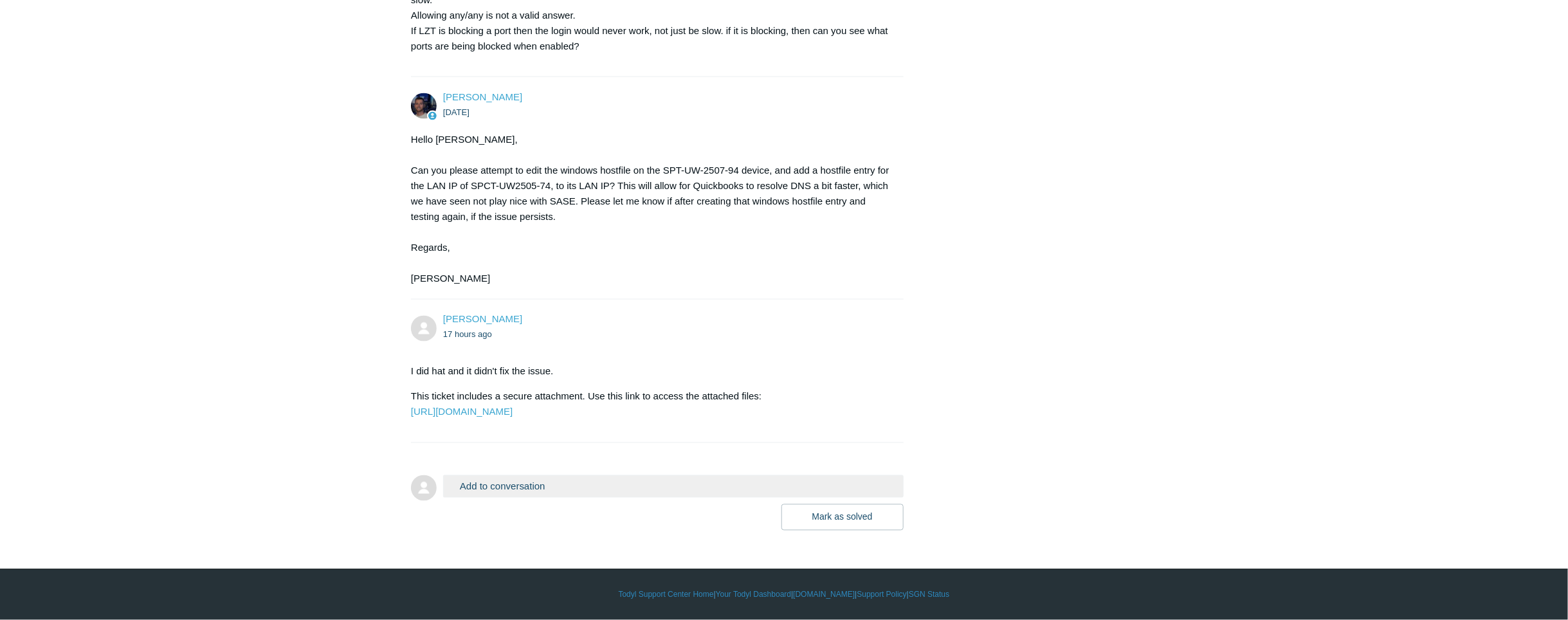
scroll to position [1180, 0]
